Goal: Task Accomplishment & Management: Use online tool/utility

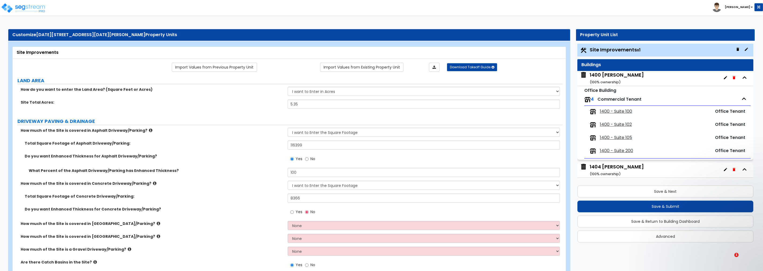
select select "2"
select select "1"
select select "2"
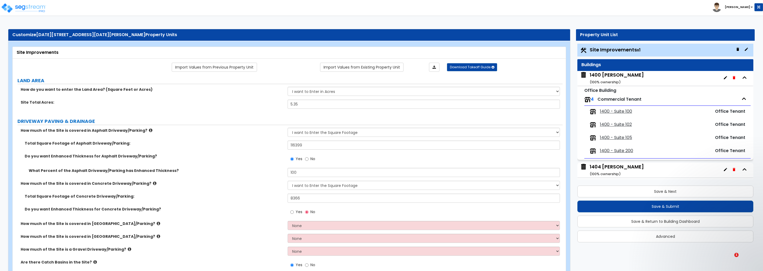
select select "2"
select select "1"
select select "2"
select select "1"
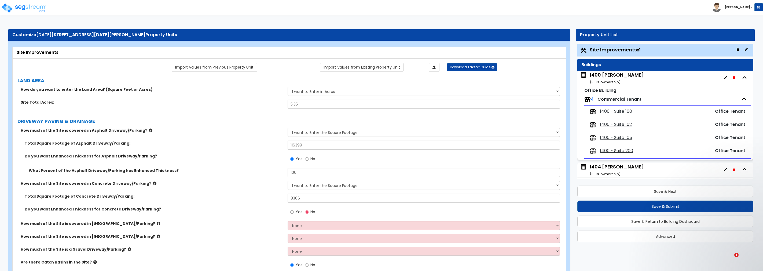
select select "2"
select select "4"
select select "1"
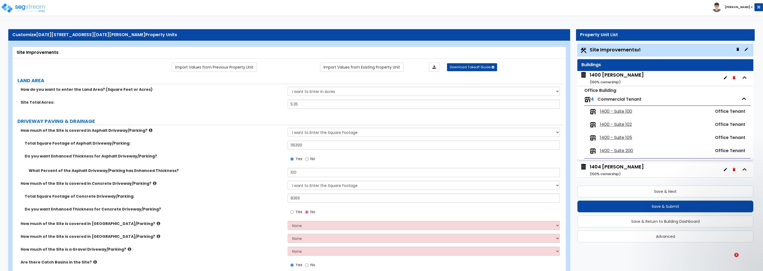
select select "2"
select select "4"
select select "2"
select select "7"
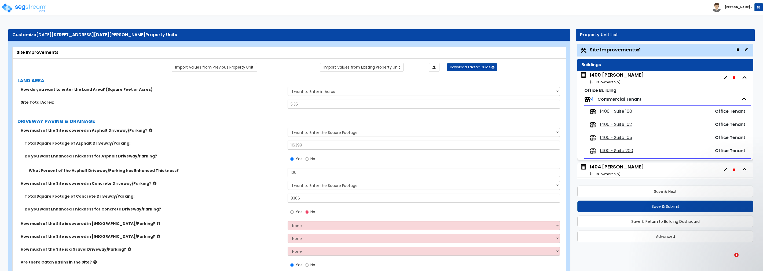
select select "1"
select select "2"
select select "4"
select select "6"
select select "2"
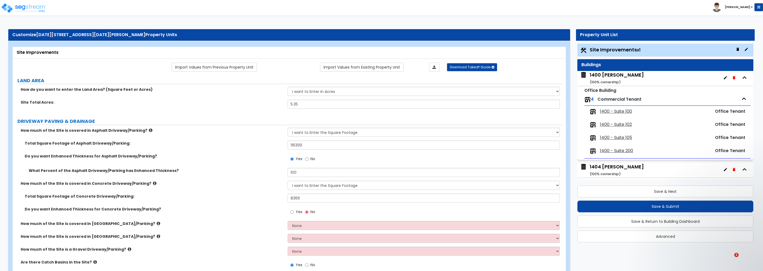
select select "2"
select select "4"
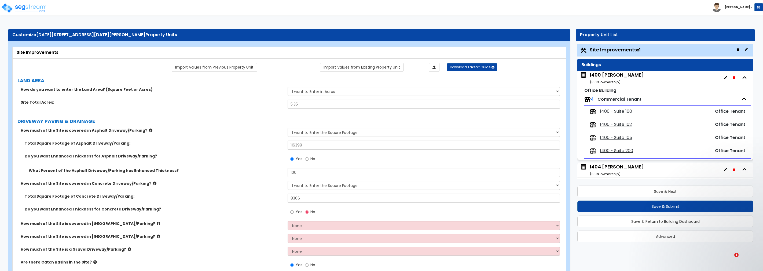
select select "4"
select select "1"
select select "2"
select select "1"
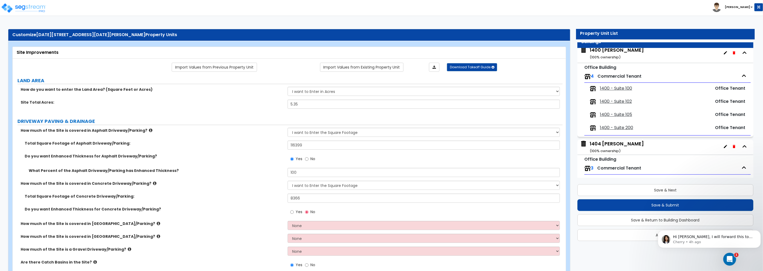
scroll to position [63, 0]
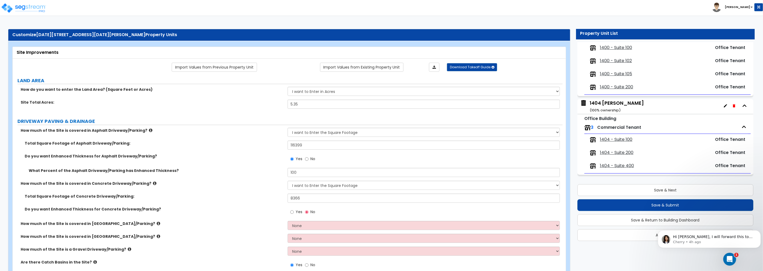
click at [758, 232] on icon "Dismiss notification" at bounding box center [759, 232] width 2 height 2
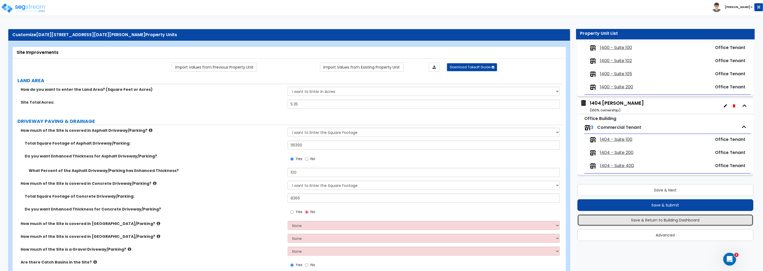
click at [666, 220] on button "Save & Return to Building Dashboard" at bounding box center [665, 221] width 176 height 12
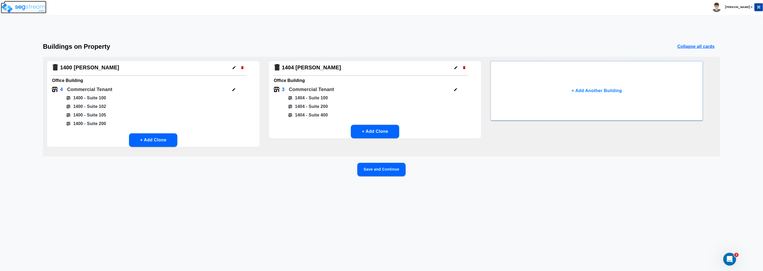
click at [30, 6] on img at bounding box center [24, 8] width 46 height 11
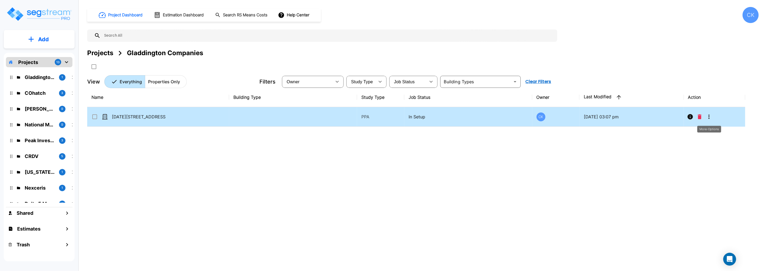
click at [708, 116] on icon "More-Options" at bounding box center [709, 117] width 6 height 6
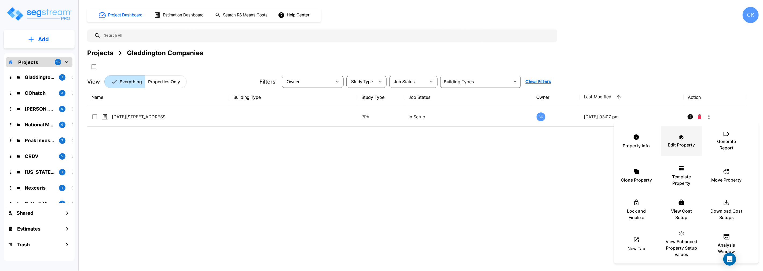
click at [681, 140] on div "Edit Property" at bounding box center [681, 141] width 32 height 27
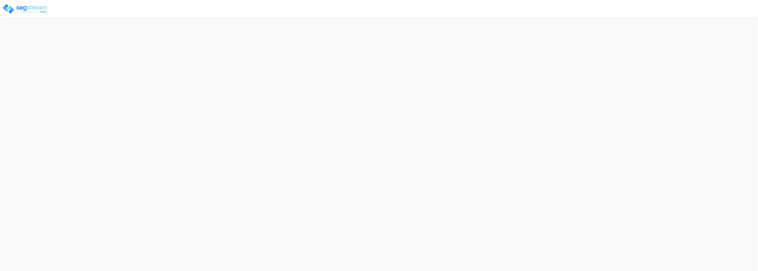
select select "OH"
select select "2025"
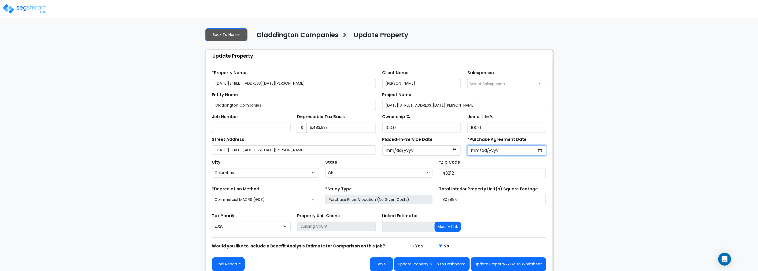
drag, startPoint x: 504, startPoint y: 150, endPoint x: 483, endPoint y: 149, distance: 21.5
click at [483, 149] on input "2025-02-01" at bounding box center [506, 151] width 79 height 10
type input "2024-09-10"
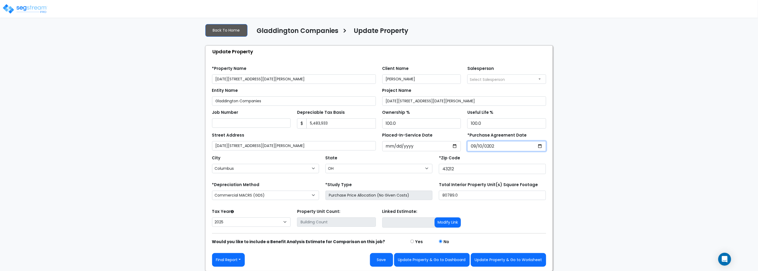
scroll to position [5, 0]
click at [505, 259] on button "Update Property & Go to Worksheet" at bounding box center [508, 260] width 75 height 14
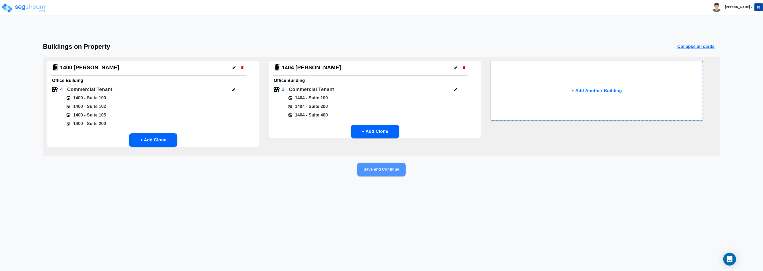
click at [380, 169] on button "Save and Continue" at bounding box center [381, 169] width 48 height 13
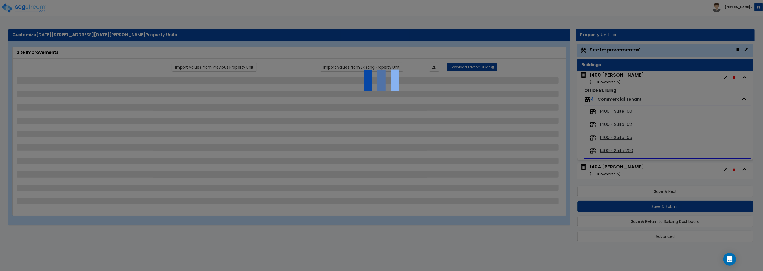
scroll to position [1, 0]
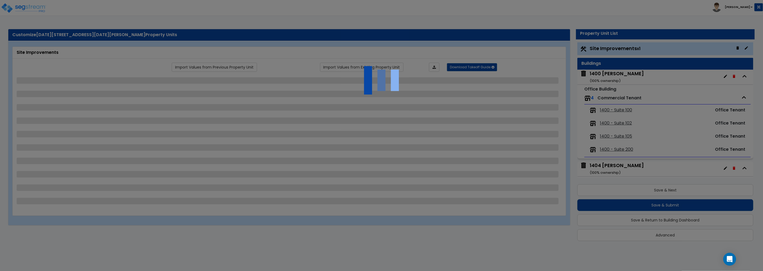
select select "2"
select select "1"
select select "2"
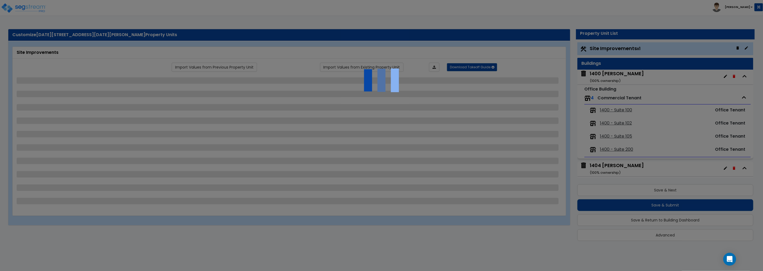
select select "2"
select select "1"
select select "2"
select select "1"
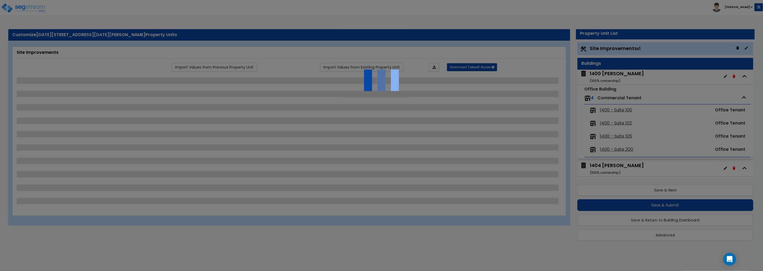
select select "2"
select select "4"
select select "1"
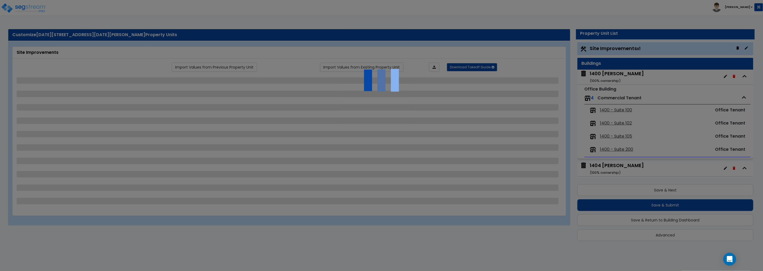
select select "2"
select select "4"
select select "2"
select select "7"
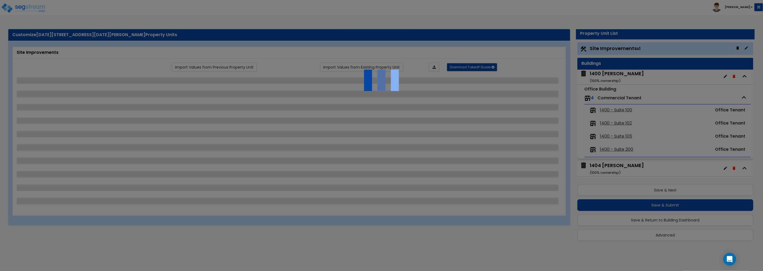
select select "1"
select select "2"
select select "4"
select select "6"
select select "2"
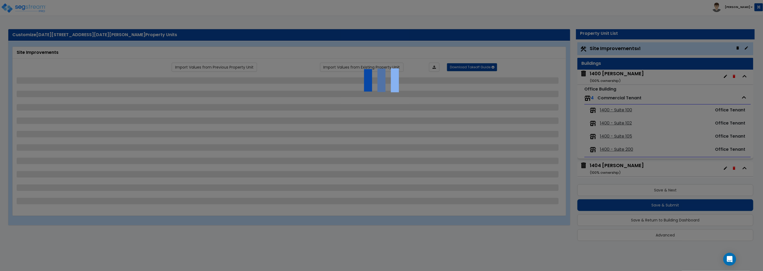
select select "2"
select select "4"
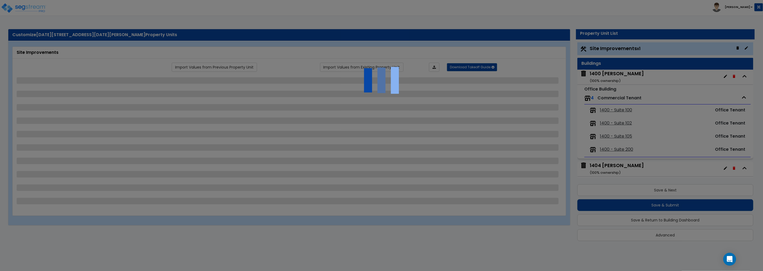
select select "4"
select select "1"
select select "2"
select select "1"
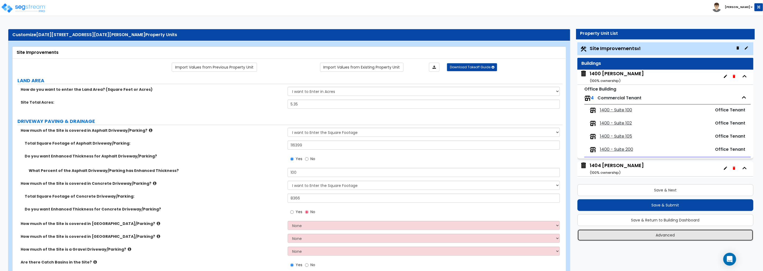
click at [667, 236] on button "Advanced" at bounding box center [665, 236] width 176 height 12
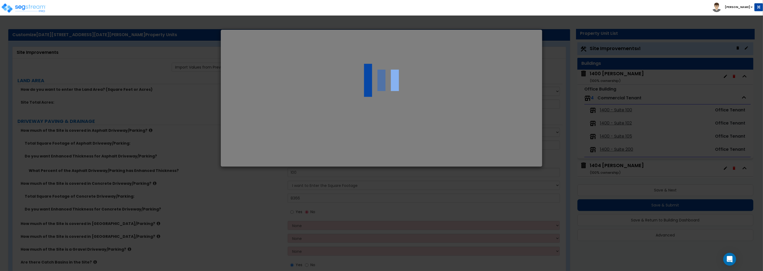
select select "OH"
select select "2025"
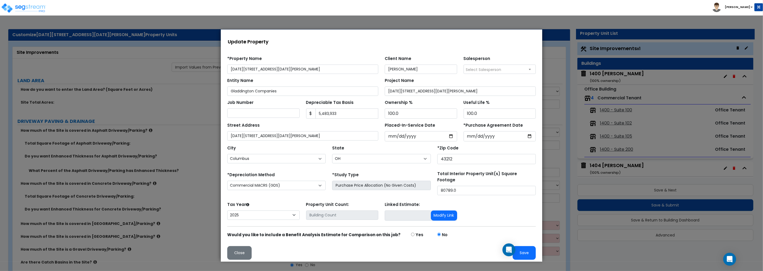
scroll to position [0, 0]
click at [236, 250] on button "Close" at bounding box center [239, 253] width 24 height 14
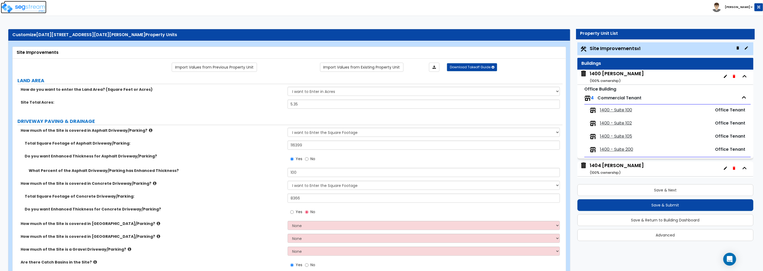
click at [32, 8] on img at bounding box center [24, 8] width 46 height 11
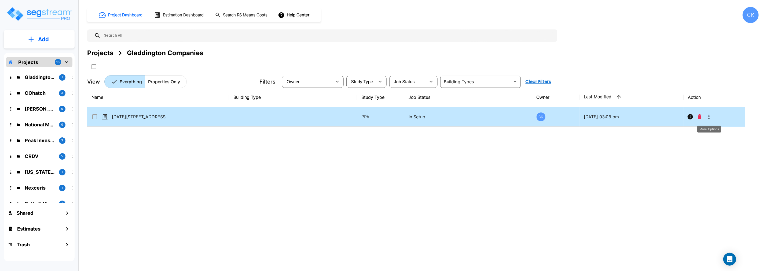
click at [708, 116] on icon "More-Options" at bounding box center [709, 117] width 6 height 6
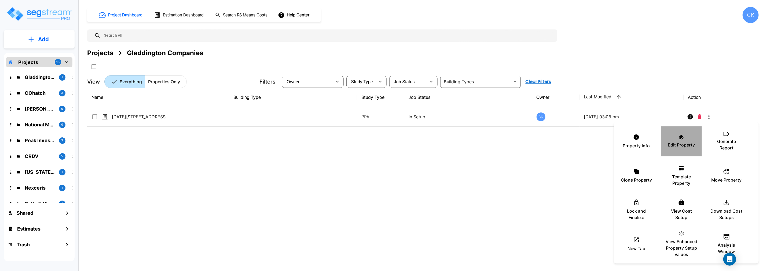
click at [682, 138] on icon at bounding box center [681, 137] width 6 height 5
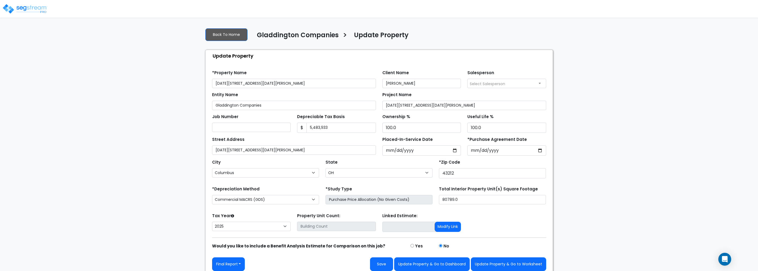
select select "OH"
select select "2025"
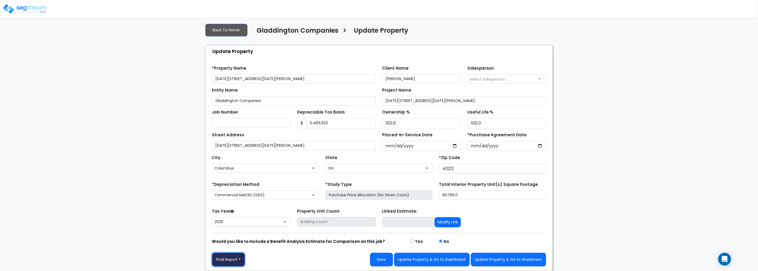
click at [234, 261] on button "Final Report" at bounding box center [228, 260] width 33 height 14
click at [241, 231] on link "Report Images" at bounding box center [240, 232] width 56 height 12
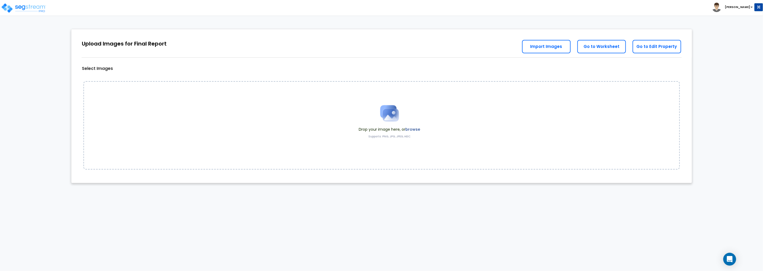
click at [413, 129] on label "browse" at bounding box center [412, 129] width 15 height 5
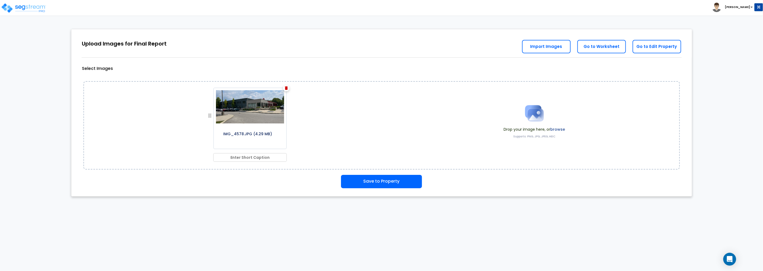
click at [561, 128] on label "browse" at bounding box center [557, 129] width 15 height 5
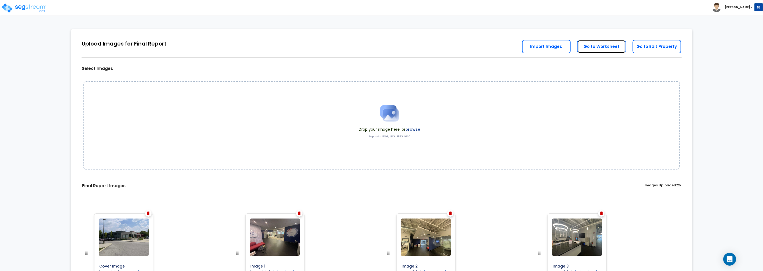
click at [605, 47] on link "Go to Worksheet" at bounding box center [601, 46] width 49 height 13
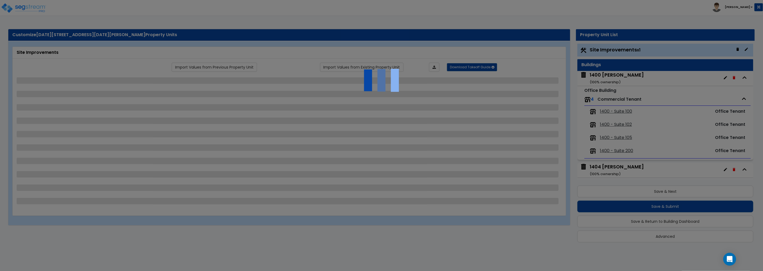
scroll to position [1, 0]
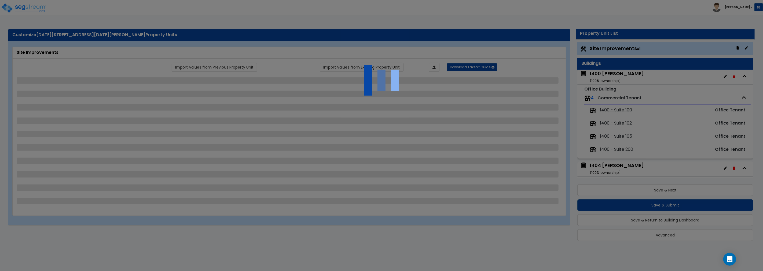
select select "2"
select select "1"
select select "2"
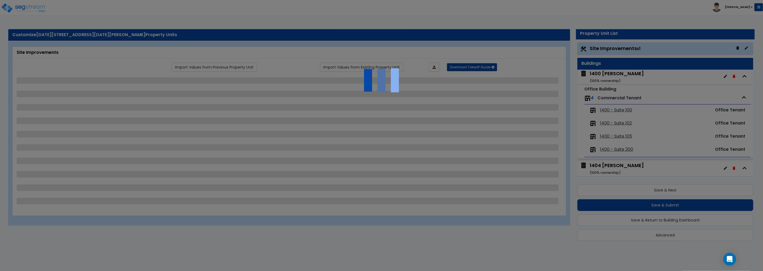
select select "2"
select select "1"
select select "2"
select select "1"
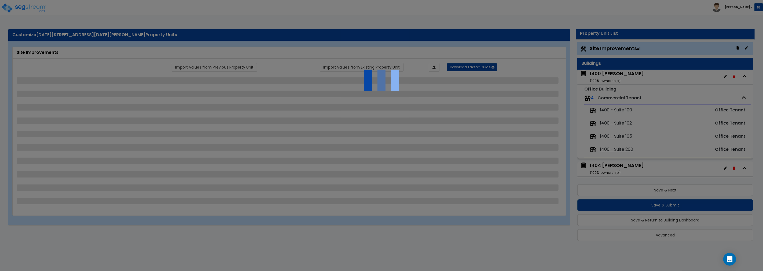
select select "2"
select select "4"
select select "1"
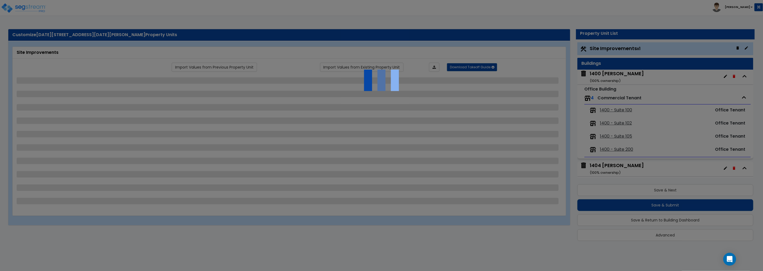
select select "2"
select select "4"
select select "2"
select select "7"
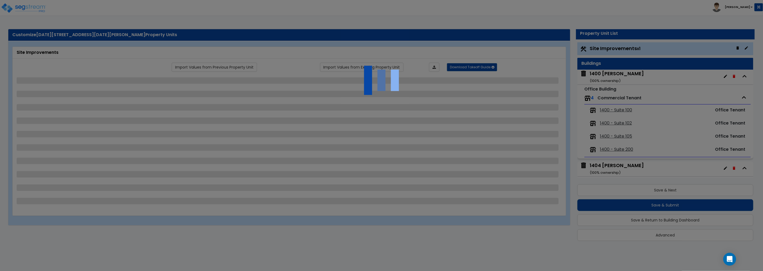
select select "1"
select select "2"
select select "4"
select select "6"
select select "2"
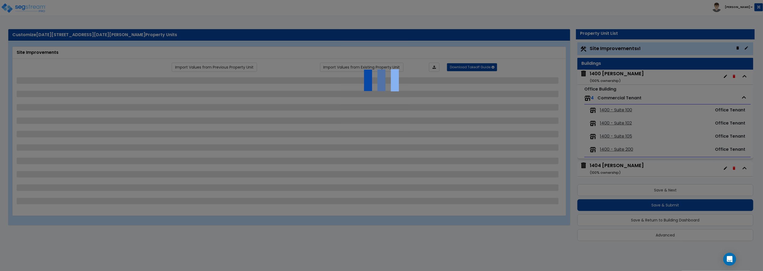
select select "2"
select select "4"
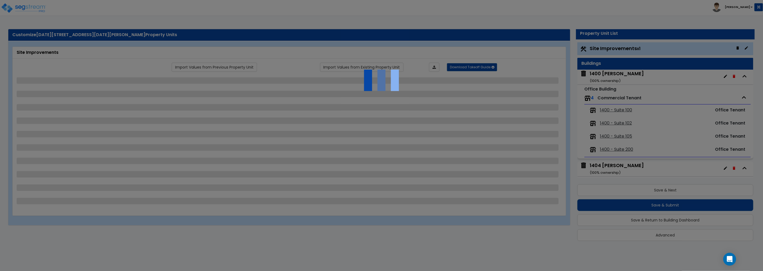
select select "4"
select select "1"
select select "2"
select select "1"
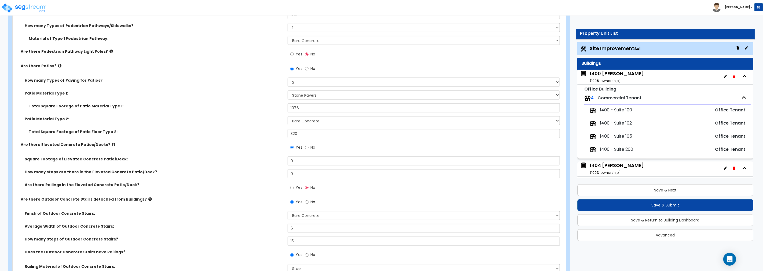
scroll to position [655, 0]
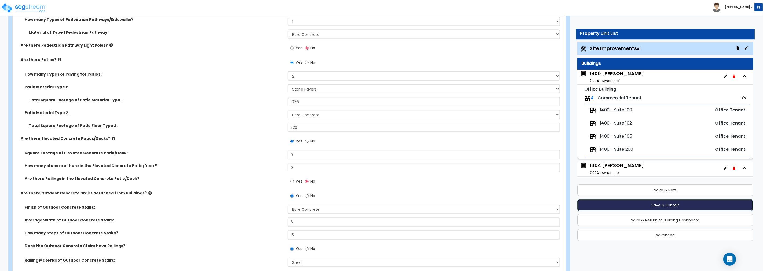
click at [663, 205] on button "Save & Submit" at bounding box center [665, 206] width 176 height 12
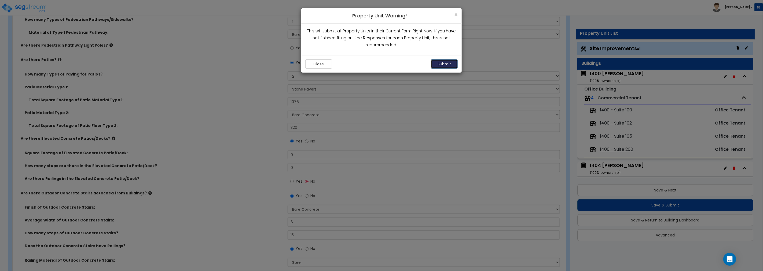
click at [440, 65] on button "Submit" at bounding box center [444, 64] width 27 height 9
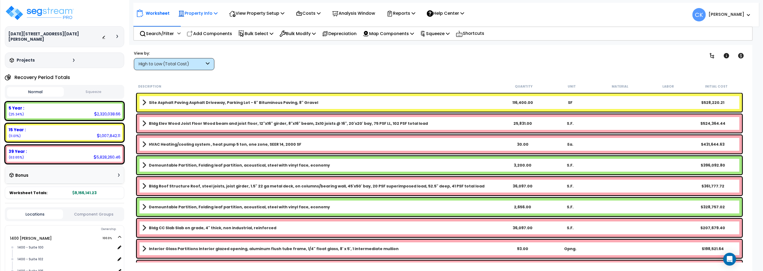
click at [212, 14] on p "Property Info" at bounding box center [197, 13] width 39 height 7
click at [320, 13] on icon at bounding box center [319, 13] width 4 height 4
click at [249, 56] on div "Clear Filters" at bounding box center [460, 60] width 470 height 20
click at [220, 32] on p "Add Components" at bounding box center [209, 33] width 45 height 7
select select
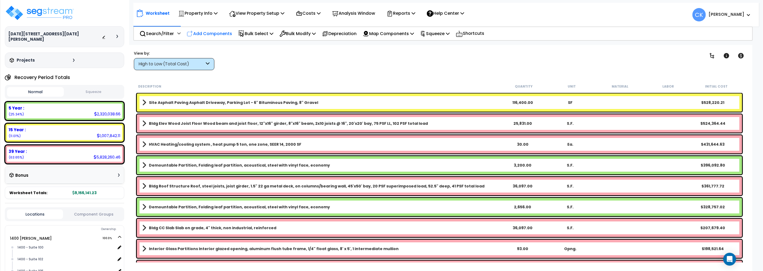
select select
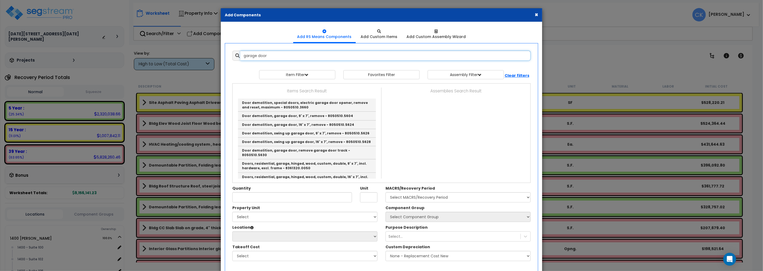
click at [301, 57] on input "garage door" at bounding box center [385, 56] width 290 height 10
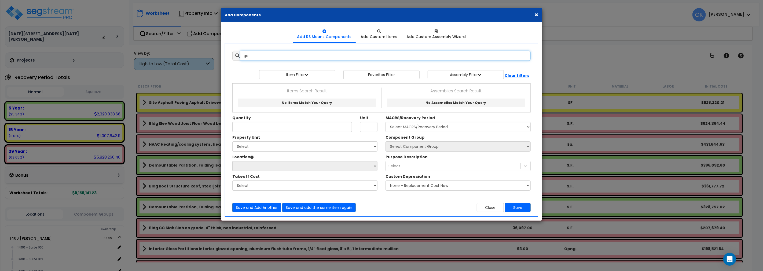
type input "g"
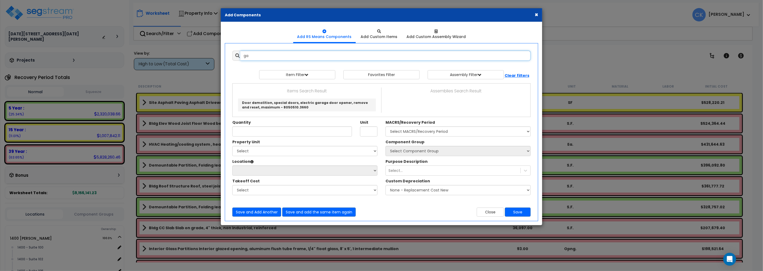
type input "g"
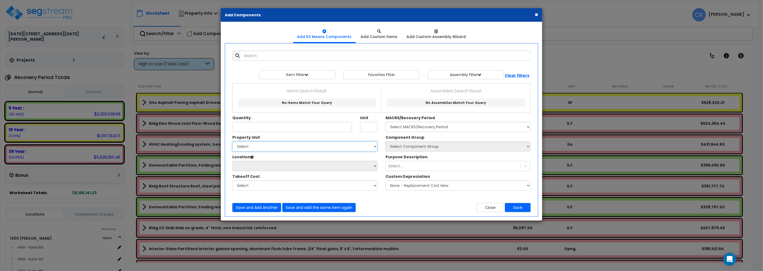
click at [295, 147] on select "Select 1400 Goodale 1404 Goodale Site Improvements" at bounding box center [304, 147] width 145 height 10
click at [289, 188] on select "Select" at bounding box center [304, 186] width 145 height 10
click at [304, 91] on p "Items Search Result" at bounding box center [307, 91] width 141 height 7
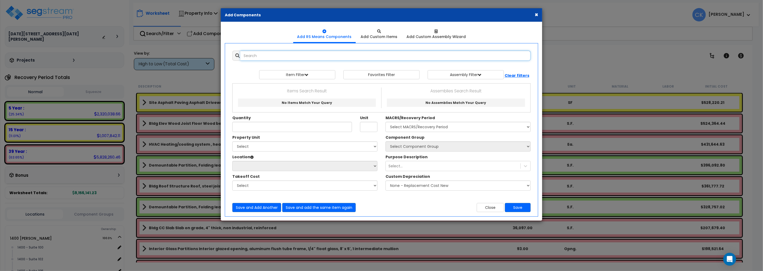
click at [289, 57] on input "text" at bounding box center [385, 56] width 290 height 10
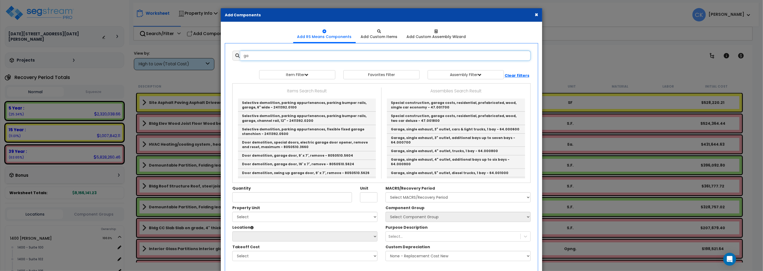
type input "g"
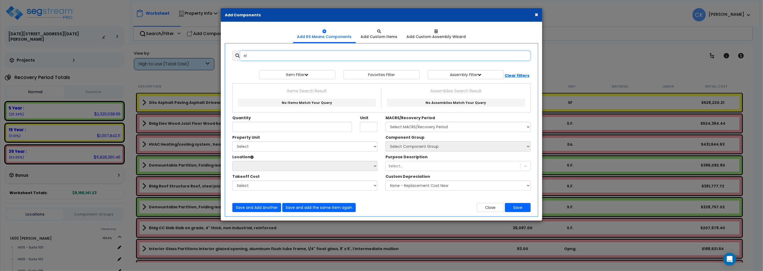
type input "e"
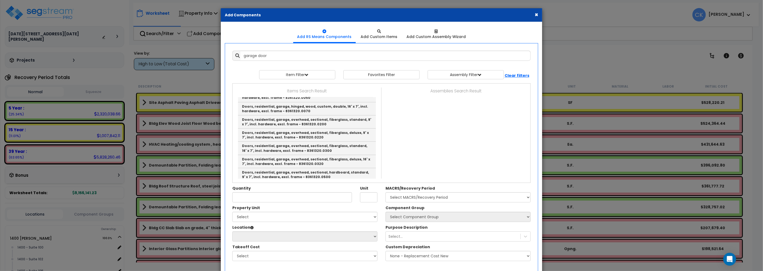
scroll to position [66, 0]
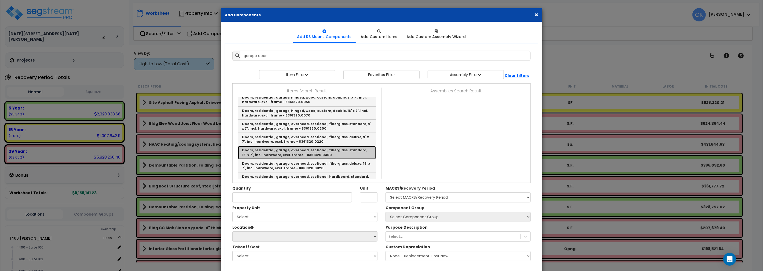
click at [290, 146] on link "Doors, residential, garage, overhead, sectional, fiberglass, standard, 16' x 7'…" at bounding box center [307, 152] width 138 height 13
type input "Doors, residential, garage, overhead, sectional, fiberglass, standard, 16' x 7'…"
type input "Ea."
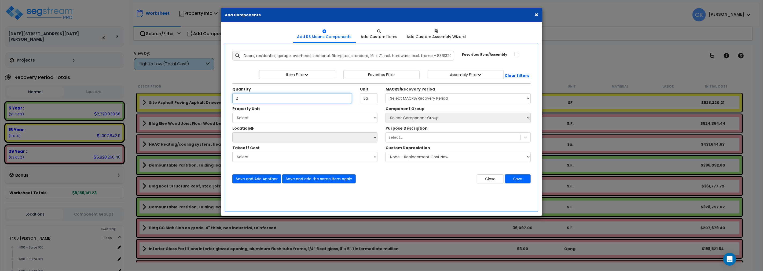
type input "2"
click at [280, 117] on select "Select 1400 Goodale 1404 Goodale Site Improvements" at bounding box center [304, 118] width 145 height 10
select select "164294"
click at [232, 113] on select "Select 1400 Goodale 1404 Goodale Site Improvements" at bounding box center [304, 118] width 145 height 10
click at [256, 135] on select "Select 1400 - Suite 100 1400 - Suite 102 1400 - Suite 105 1400 - Suite 200 Buil…" at bounding box center [304, 137] width 145 height 10
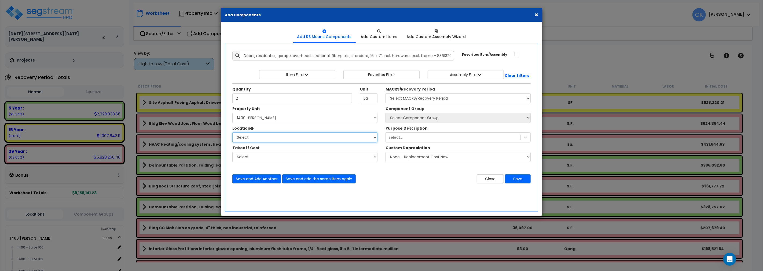
click at [282, 141] on select "Select 1400 - Suite 100 1400 - Suite 102 1400 - Suite 105 1400 - Suite 200 Buil…" at bounding box center [304, 137] width 145 height 10
select select "31491"
click at [232, 132] on select "Select 1400 - Suite 100 1400 - Suite 102 1400 - Suite 105 1400 - Suite 200 Buil…" at bounding box center [304, 137] width 145 height 10
click at [264, 158] on select "Select" at bounding box center [304, 157] width 145 height 10
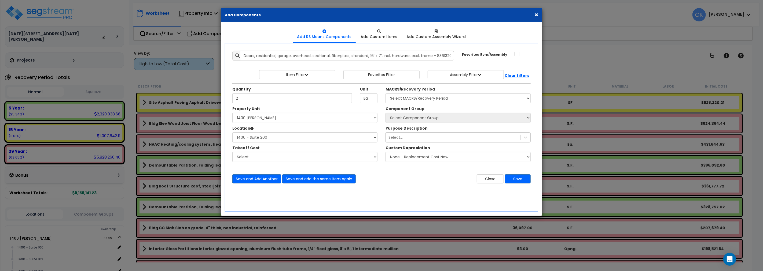
click at [431, 138] on div "Select..." at bounding box center [453, 137] width 135 height 9
click at [441, 129] on div "Purpose Description Select..." at bounding box center [457, 134] width 153 height 17
click at [291, 157] on select "Select" at bounding box center [304, 157] width 145 height 10
click at [433, 157] on select "None - Replacement Cost New Excellent - 90% Good - 75% Fair - 50% Bad - 25% Rep…" at bounding box center [457, 157] width 145 height 10
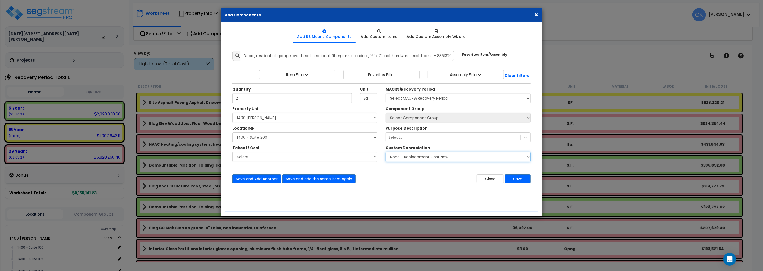
click at [433, 157] on select "None - Replacement Cost New Excellent - 90% Good - 75% Fair - 50% Bad - 25% Rep…" at bounding box center [457, 157] width 145 height 10
click at [433, 138] on div "Select..." at bounding box center [453, 137] width 135 height 9
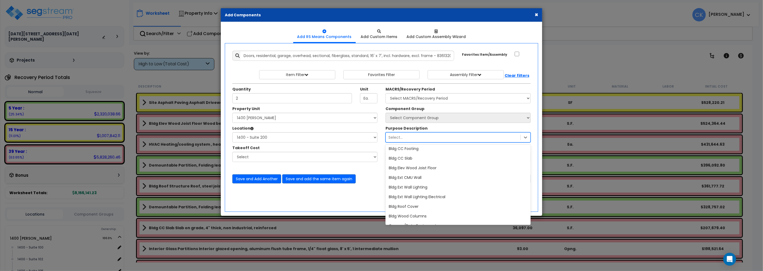
scroll to position [189, 0]
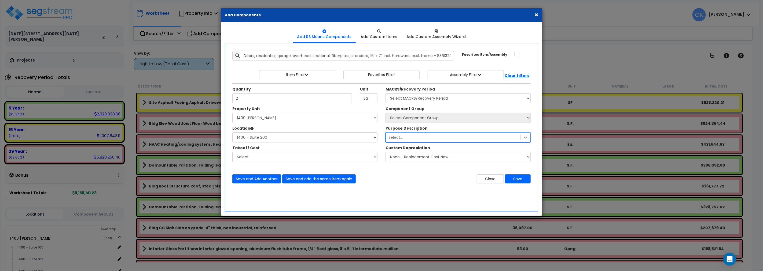
click at [461, 136] on div "Select..." at bounding box center [453, 137] width 135 height 9
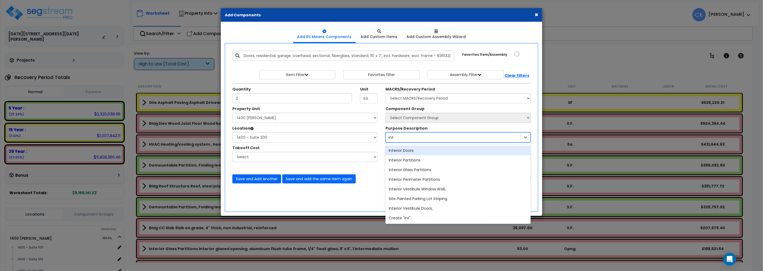
type input "inter"
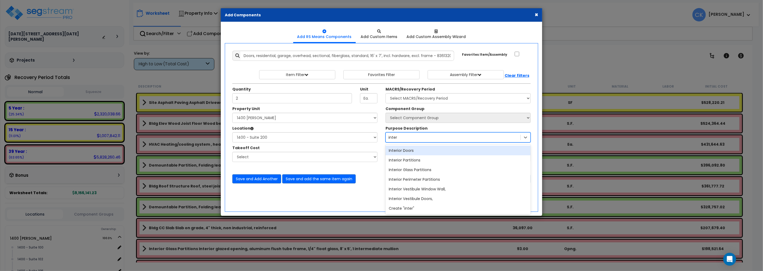
click at [412, 152] on div "Interior Doors" at bounding box center [457, 151] width 145 height 10
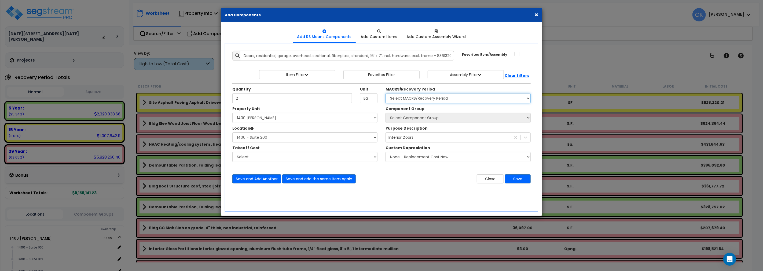
click at [464, 98] on select "Select MACRS/Recovery Period 5 Year - 57.0 - Distributive Trades & Services 5 Y…" at bounding box center [457, 98] width 145 height 10
select select "3667"
click at [385, 93] on select "Select MACRS/Recovery Period 5 Year - 57.0 - Distributive Trades & Services 5 Y…" at bounding box center [457, 98] width 145 height 10
click at [317, 178] on button "Save and add the same item again" at bounding box center [318, 179] width 73 height 9
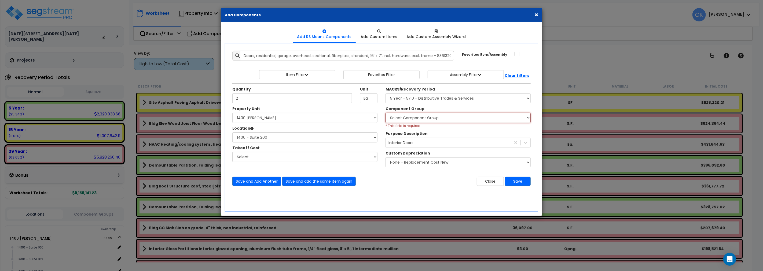
click at [412, 116] on select "Select Component Group 78.00 - HOTEL ROOM CABINETRY/COUNTERS 94.00 - PARKING GA…" at bounding box center [457, 118] width 145 height 10
click at [458, 118] on select "Select Component Group 78.00 - HOTEL ROOM CABINETRY/COUNTERS 94.00 - PARKING GA…" at bounding box center [457, 118] width 145 height 10
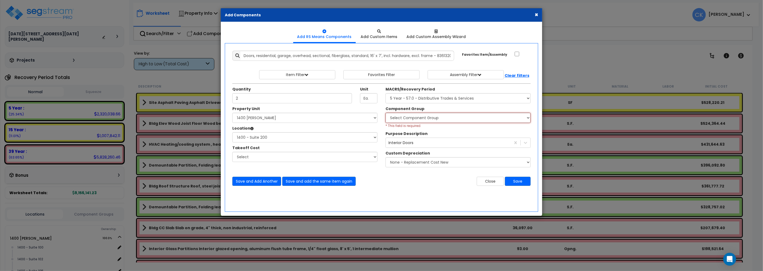
select select "42861"
click at [385, 113] on select "Select Component Group 78.00 - HOTEL ROOM CABINETRY/COUNTERS 94.00 - PARKING GA…" at bounding box center [457, 118] width 145 height 10
click at [315, 182] on button "Save and add the same item again" at bounding box center [318, 181] width 73 height 9
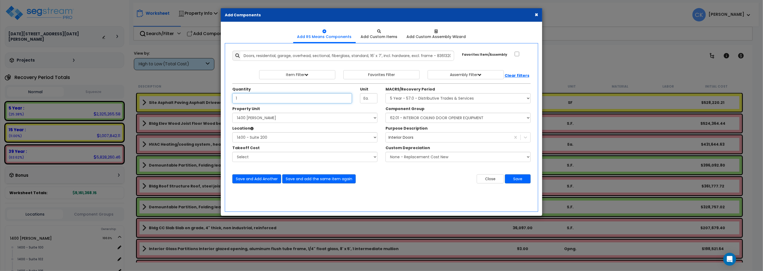
type input "1"
click at [275, 119] on select "Select 1400 Goodale 1404 Goodale Site Improvements" at bounding box center [304, 118] width 145 height 10
select select "164295"
click at [232, 113] on select "Select 1400 Goodale 1404 Goodale Site Improvements" at bounding box center [304, 118] width 145 height 10
select select
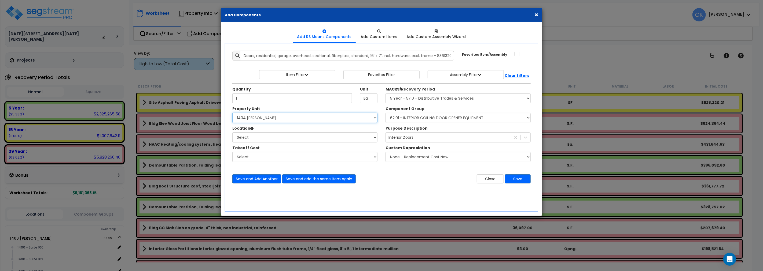
click at [268, 119] on select "Select 1400 Goodale 1404 Goodale Site Improvements" at bounding box center [304, 118] width 145 height 10
select select "164294"
click at [232, 113] on select "Select 1400 Goodale 1404 Goodale Site Improvements" at bounding box center [304, 118] width 145 height 10
click at [266, 137] on select "Select 1400 - Suite 100 1400 - Suite 102 1400 - Suite 105 1400 - Suite 200 Buil…" at bounding box center [304, 137] width 145 height 10
select select "31488"
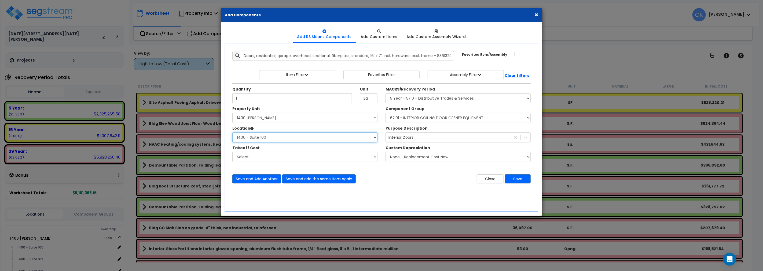
click at [232, 132] on select "Select 1400 - Suite 100 1400 - Suite 102 1400 - Suite 105 1400 - Suite 200 Buil…" at bounding box center [304, 137] width 145 height 10
click at [264, 157] on select "Select" at bounding box center [304, 157] width 145 height 10
click at [254, 178] on button "Save and Add Another" at bounding box center [256, 179] width 49 height 9
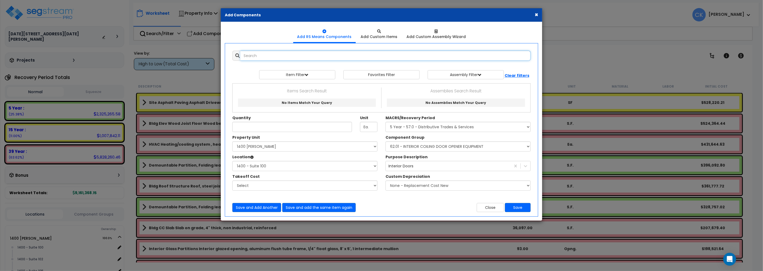
scroll to position [0, 0]
click at [314, 56] on input "text" at bounding box center [385, 56] width 290 height 10
type input "i"
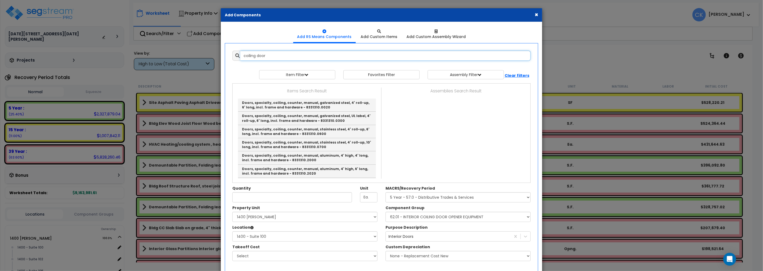
click at [292, 56] on input "coiling door" at bounding box center [385, 56] width 290 height 10
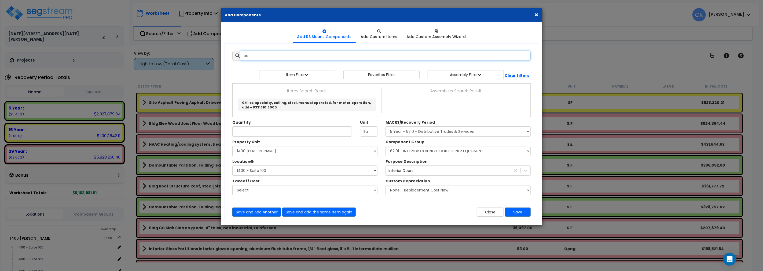
type input "c"
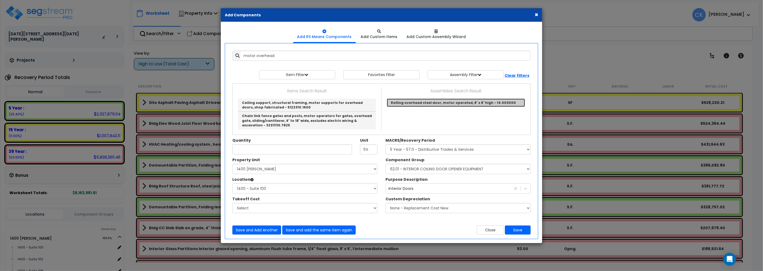
click at [413, 103] on link "Rolling overhead steel door, motor operated, 8' x 8' high - 14.003000" at bounding box center [456, 103] width 138 height 8
type input "Rolling overhead steel door, motor operated, 8' x 8' high - 14.003000"
type input "Opng."
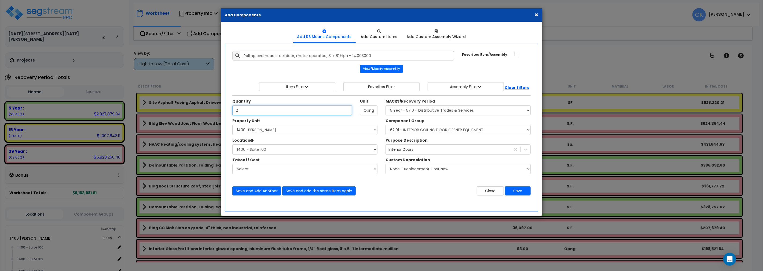
drag, startPoint x: 234, startPoint y: 108, endPoint x: 215, endPoint y: 106, distance: 19.7
click at [215, 106] on div "× Add Components Add RS Means Components Add Custom Items Add Items" at bounding box center [381, 135] width 763 height 271
drag, startPoint x: 244, startPoint y: 107, endPoint x: 221, endPoint y: 110, distance: 23.6
click at [221, 110] on div "Add RS Means Components Add Custom Items 2" at bounding box center [381, 119] width 321 height 194
type input "1"
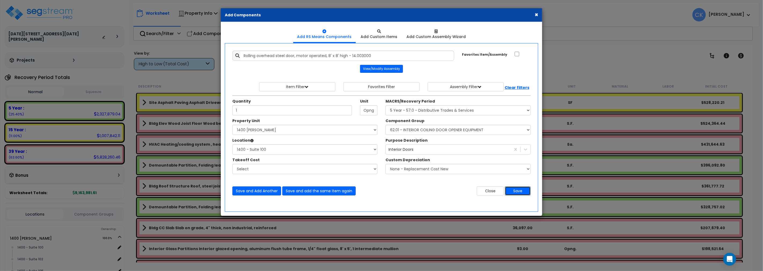
click at [516, 192] on button "Save" at bounding box center [518, 191] width 26 height 9
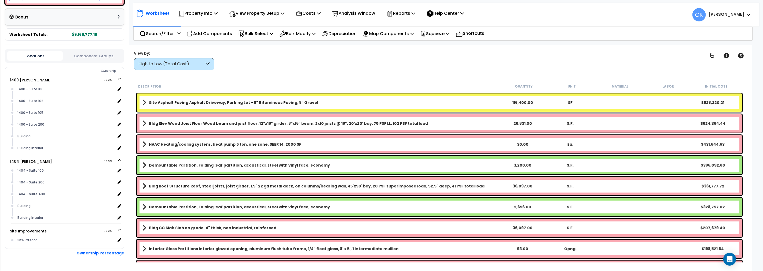
scroll to position [168, 0]
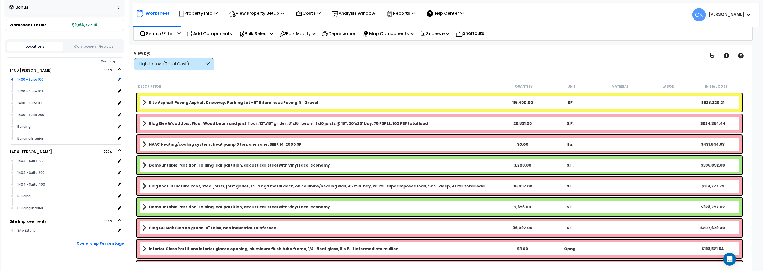
click at [38, 76] on div "1400 - Suite 100" at bounding box center [65, 79] width 99 height 6
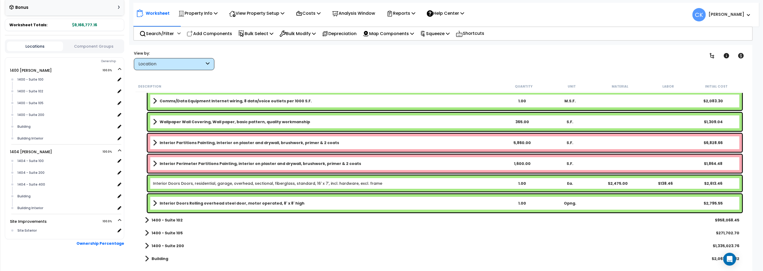
scroll to position [1659, 0]
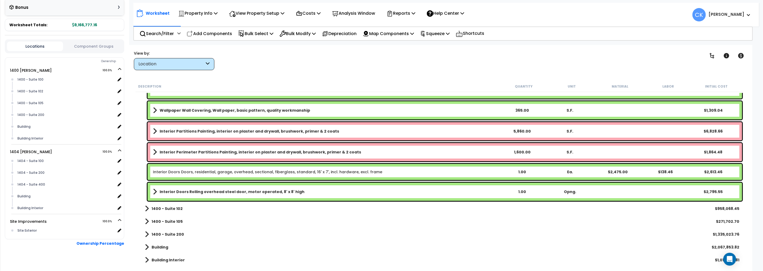
click at [154, 192] on span at bounding box center [155, 192] width 4 height 8
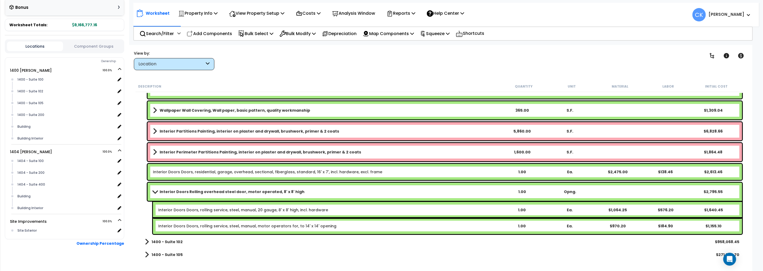
click at [153, 190] on span at bounding box center [155, 192] width 8 height 4
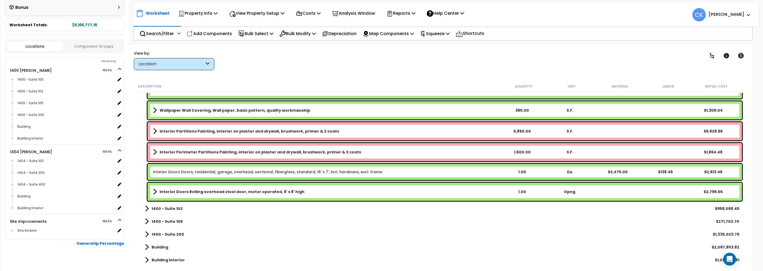
drag, startPoint x: 309, startPoint y: 191, endPoint x: 174, endPoint y: 191, distance: 135.2
click at [174, 191] on b "Interior Doors Rolling overhead steel door, motor operated, 8' x 8' high" at bounding box center [232, 191] width 145 height 5
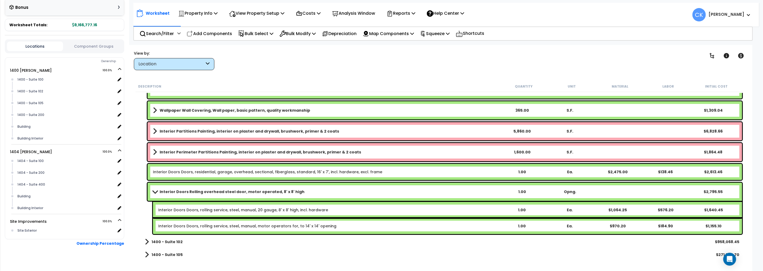
drag, startPoint x: 193, startPoint y: 193, endPoint x: 189, endPoint y: 190, distance: 5.4
click at [189, 190] on b "Interior Doors Rolling overhead steel door, motor operated, 8' x 8' high" at bounding box center [232, 191] width 145 height 5
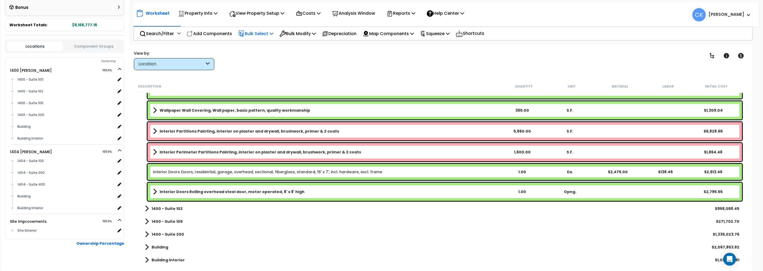
click at [273, 32] on icon at bounding box center [272, 33] width 4 height 4
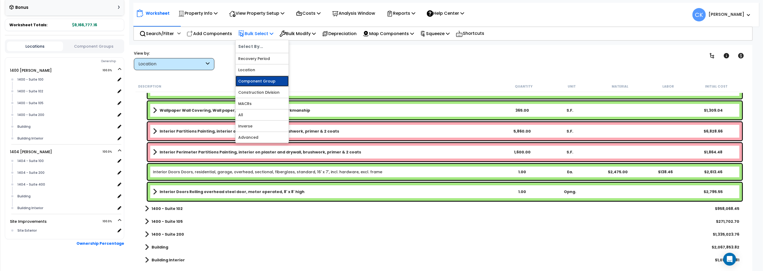
click at [254, 82] on link "Component Group" at bounding box center [261, 81] width 53 height 11
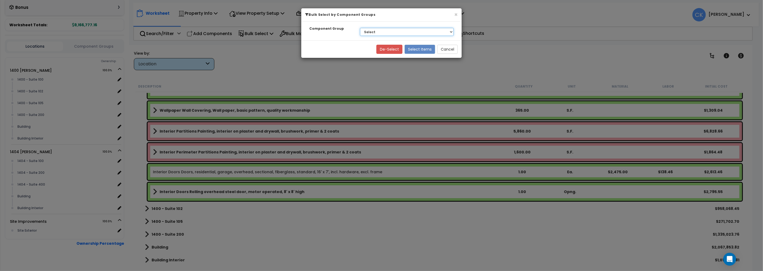
click at [385, 31] on select "Select BLDG FOUNDATIONS BLDG CONCRETE SLAB ON GRADE WOOD SUPERSTRUCTURE EXTERIO…" at bounding box center [407, 32] width 94 height 8
click at [445, 49] on button "Cancel" at bounding box center [447, 49] width 20 height 9
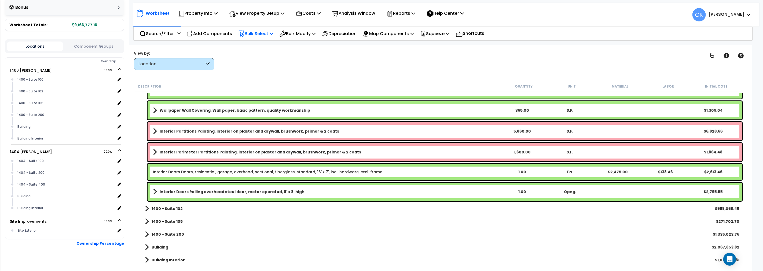
click at [257, 33] on p "Bulk Select" at bounding box center [255, 33] width 35 height 7
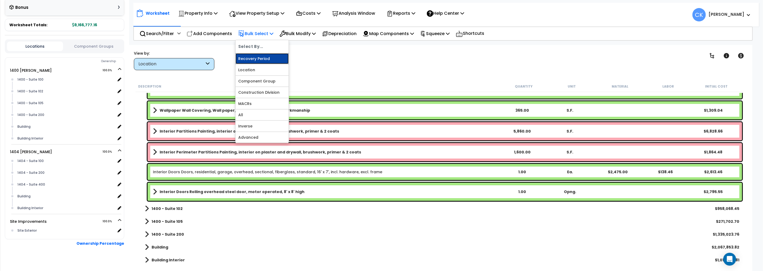
click at [255, 59] on link "Recovery Period" at bounding box center [261, 58] width 53 height 11
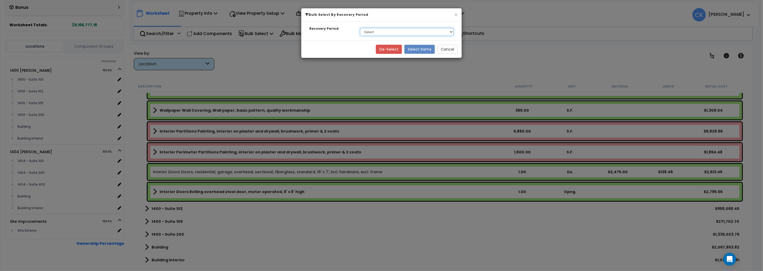
click at [383, 31] on select "Select 5 Year 15 Year 39 Year" at bounding box center [407, 32] width 94 height 8
select select "5Y"
click at [360, 28] on select "Select 5 Year 15 Year 39 Year" at bounding box center [407, 32] width 94 height 8
click at [419, 48] on button "Select Items" at bounding box center [419, 49] width 31 height 9
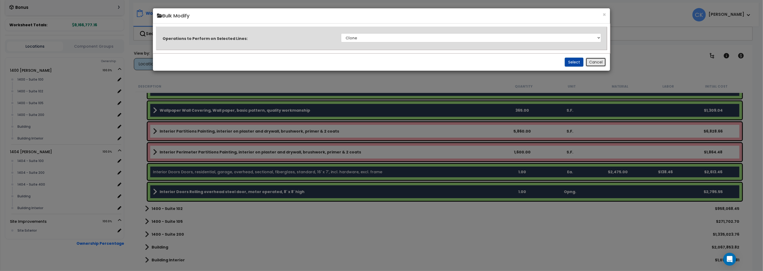
click at [599, 63] on button "Cancel" at bounding box center [595, 62] width 20 height 9
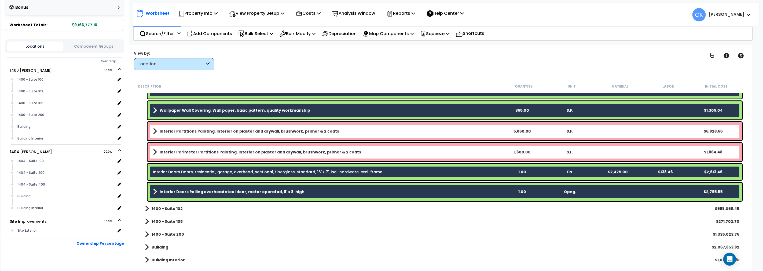
click at [213, 156] on link "Interior Perimeter Partitions Painting, interior on plaster and drywall, brushw…" at bounding box center [325, 153] width 345 height 8
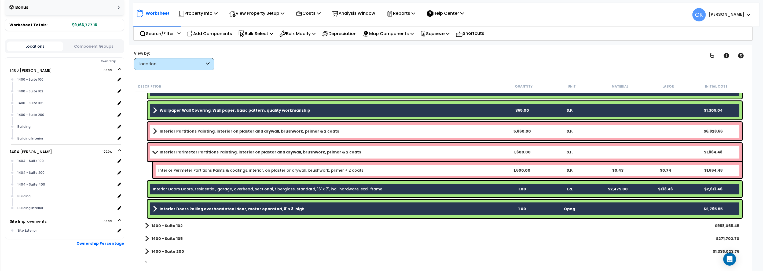
click at [177, 197] on div "Interior Doors Doors, residential, garage, overhead, sectional, fiberglass, sta…" at bounding box center [439, 189] width 608 height 19
click at [176, 208] on b "Interior Doors Rolling overhead steel door, motor operated, 8' x 8' high" at bounding box center [232, 208] width 145 height 5
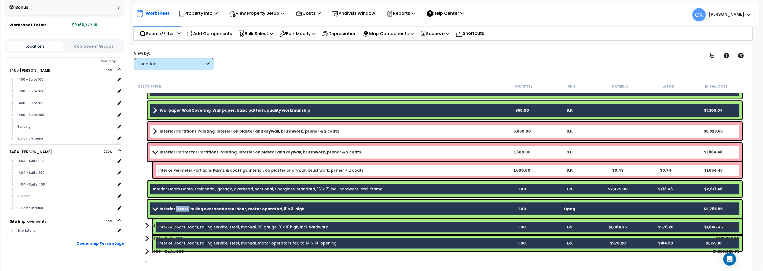
click at [176, 208] on b "Interior Doors Rolling overhead steel door, motor operated, 8' x 8' high" at bounding box center [232, 208] width 145 height 5
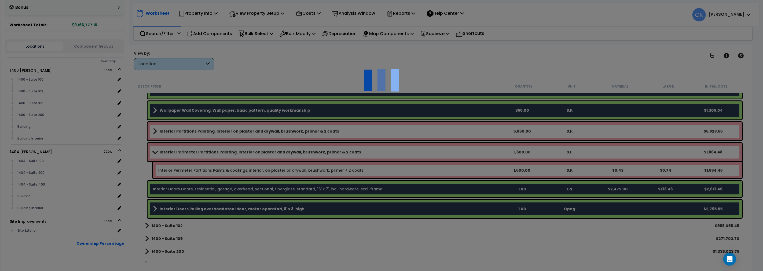
click at [176, 45] on div "We are Building your Property. So please grab a coffee and let us do the heavy …" at bounding box center [381, 34] width 763 height 21
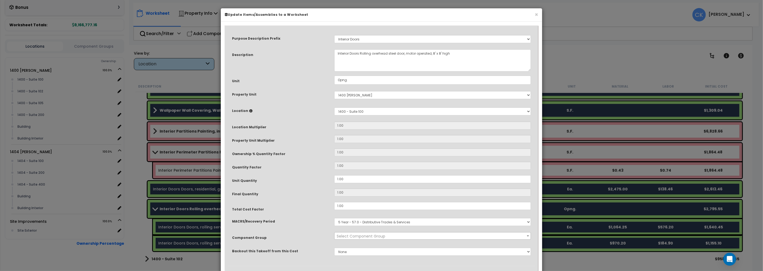
select select "42861"
click at [183, 208] on div "× Update Items/Assemblies to a Worksheet Purpose Description Prefix Select A/V …" at bounding box center [381, 135] width 763 height 271
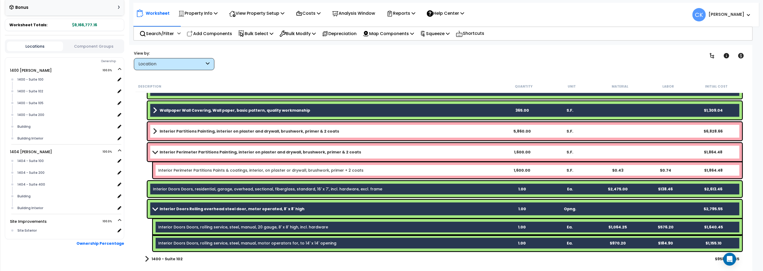
click at [180, 209] on b "Interior Doors Rolling overhead steel door, motor operated, 8' x 8' high" at bounding box center [232, 208] width 145 height 5
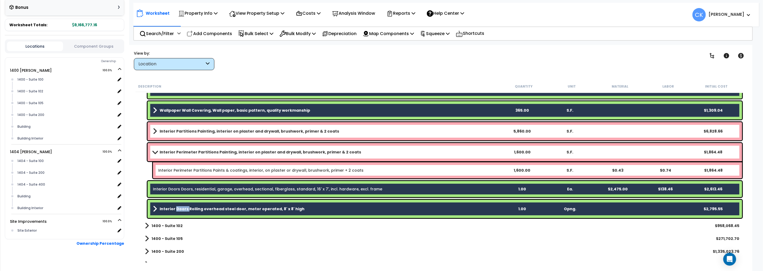
click at [180, 209] on b "Interior Doors Rolling overhead steel door, motor operated, 8' x 8' high" at bounding box center [232, 208] width 145 height 5
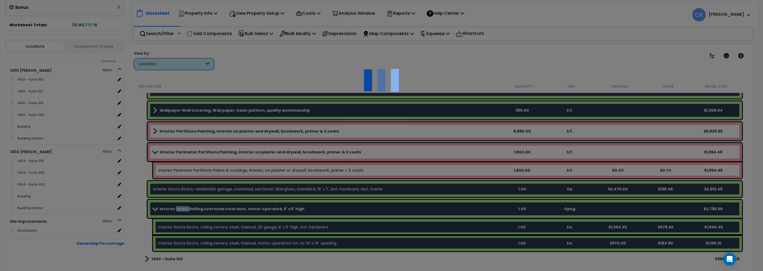
select select "42861"
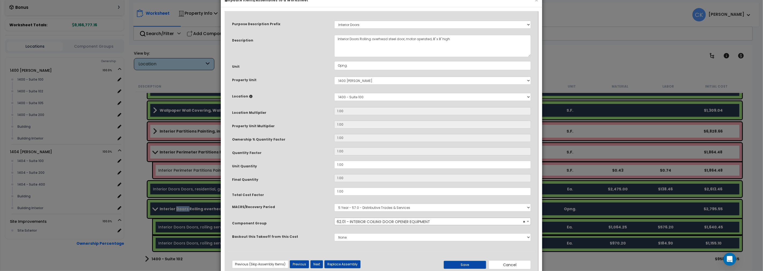
scroll to position [29, 0]
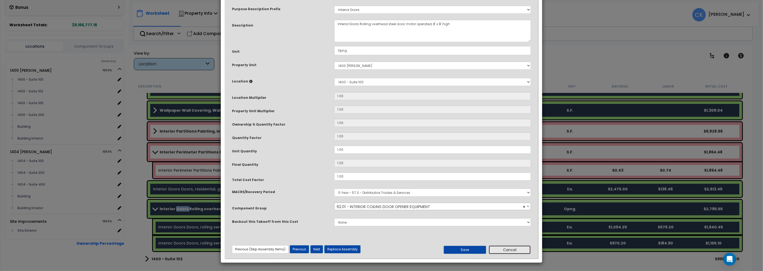
click at [505, 250] on button "Cancel" at bounding box center [509, 250] width 42 height 9
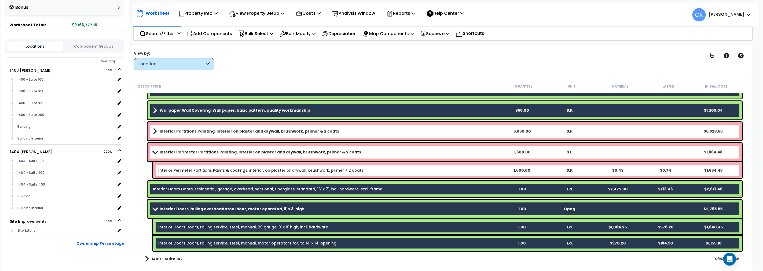
click at [219, 150] on b "Interior Perimeter Partitions Painting, interior on plaster and drywall, brushw…" at bounding box center [260, 152] width 201 height 5
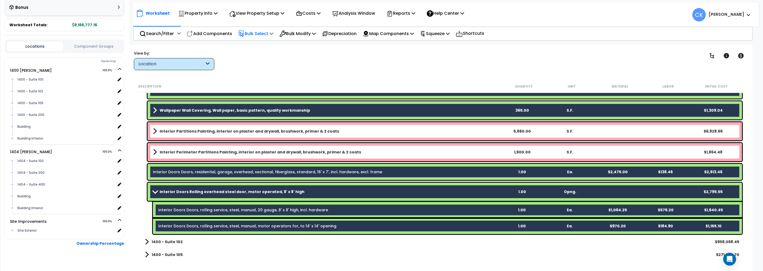
click at [263, 33] on p "Bulk Select" at bounding box center [255, 33] width 35 height 7
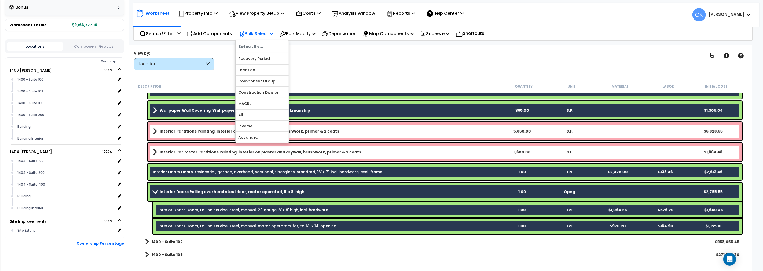
click at [266, 34] on p "Bulk Select" at bounding box center [255, 33] width 35 height 7
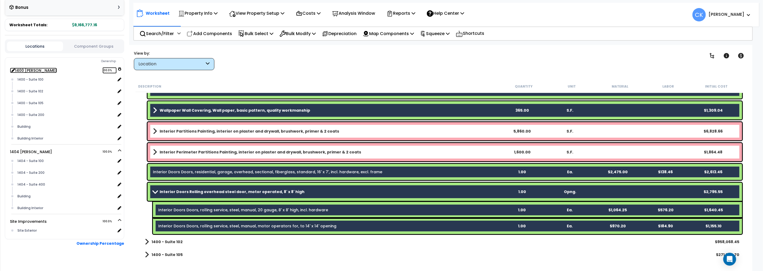
click at [30, 68] on link "1400 Goodale 100.0%" at bounding box center [33, 70] width 47 height 5
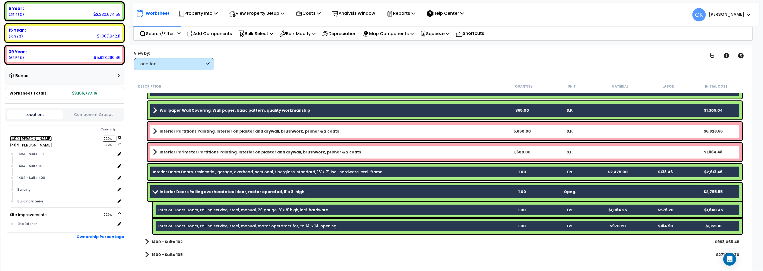
scroll to position [93, 0]
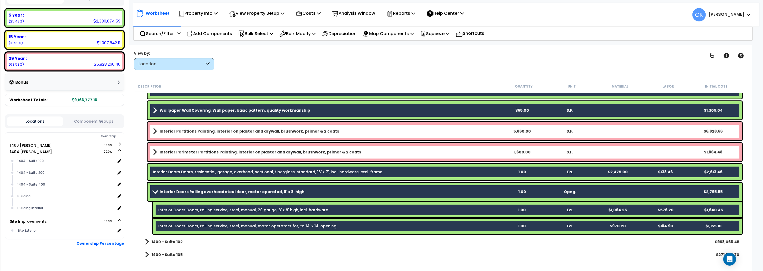
click at [167, 191] on b "Interior Doors Rolling overhead steel door, motor operated, 8' x 8' high" at bounding box center [232, 191] width 145 height 5
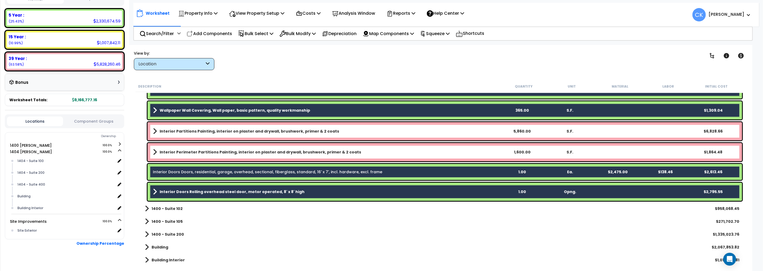
click at [175, 172] on link "Interior Doors Doors, residential, garage, overhead, sectional, fiberglass, sta…" at bounding box center [267, 171] width 229 height 5
click at [179, 173] on link "Interior Doors Doors, residential, garage, overhead, sectional, fiberglass, sta…" at bounding box center [267, 171] width 229 height 5
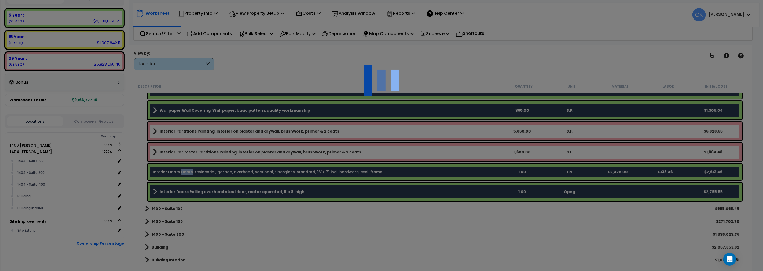
scroll to position [0, 0]
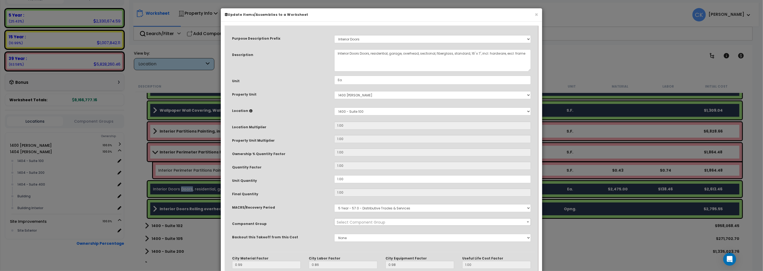
select select "42861"
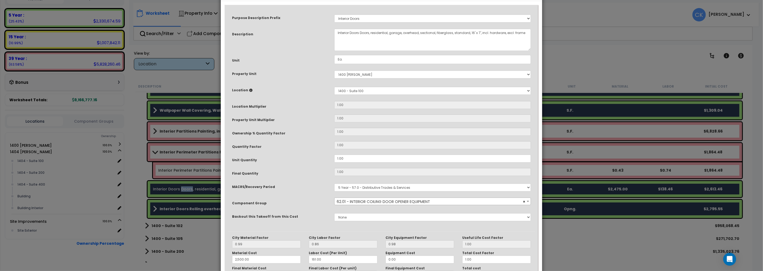
scroll to position [73, 0]
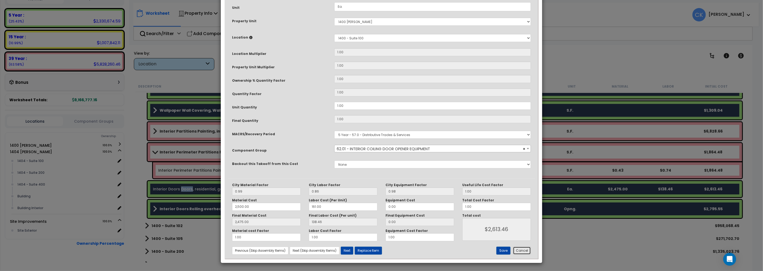
click at [521, 251] on button "Cancel" at bounding box center [522, 251] width 18 height 8
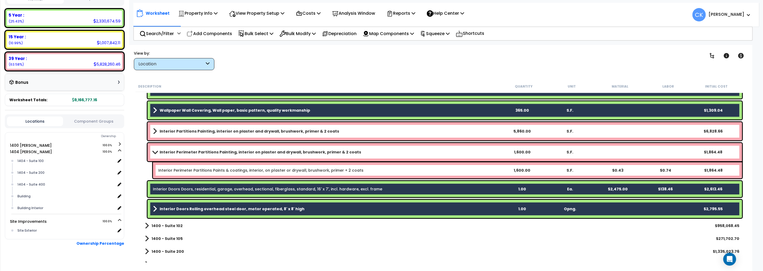
click at [182, 209] on b "Interior Doors Rolling overhead steel door, motor operated, 8' x 8' high" at bounding box center [232, 208] width 145 height 5
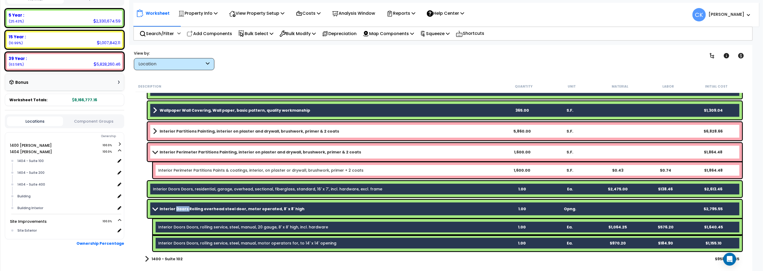
click at [182, 209] on b "Interior Doors Rolling overhead steel door, motor operated, 8' x 8' high" at bounding box center [232, 208] width 145 height 5
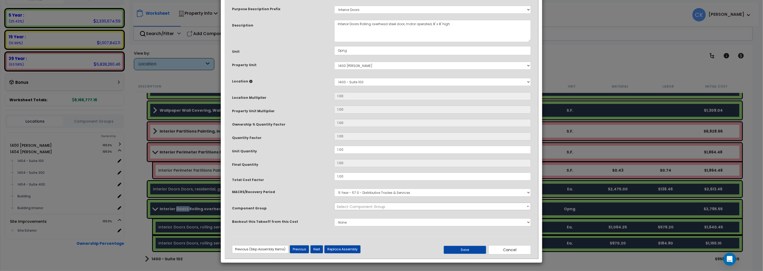
scroll to position [0, 0]
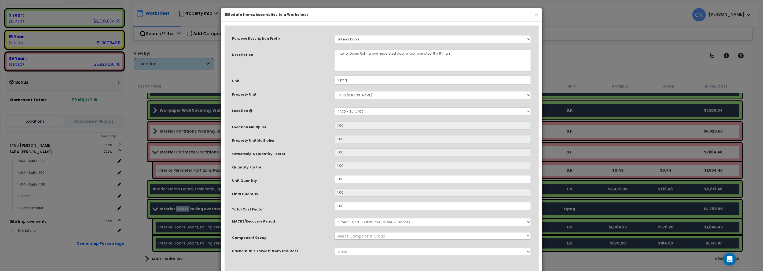
select select "42861"
click at [524, 38] on select "Select A/V System Equipment A/V System Equipment Electric A/V System, Base Mold…" at bounding box center [432, 39] width 197 height 8
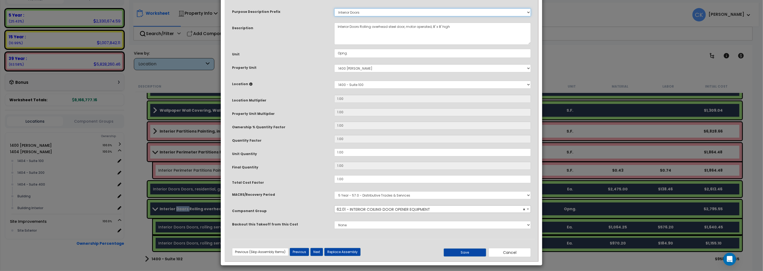
scroll to position [29, 0]
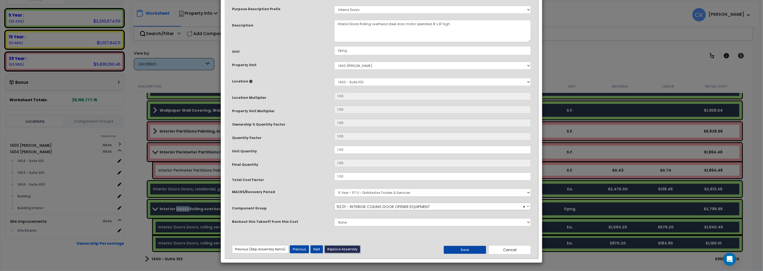
click at [342, 250] on button "Replace Assembly" at bounding box center [342, 250] width 36 height 8
type input "1"
type input "Opng."
select select
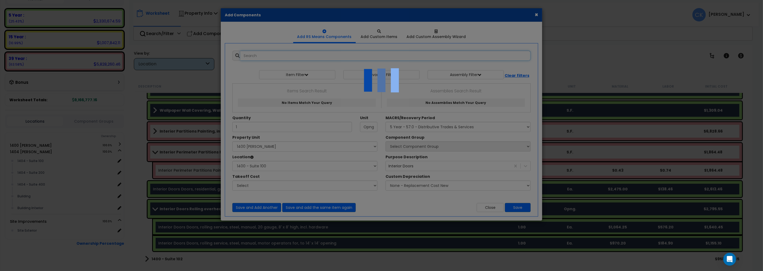
select select "31488"
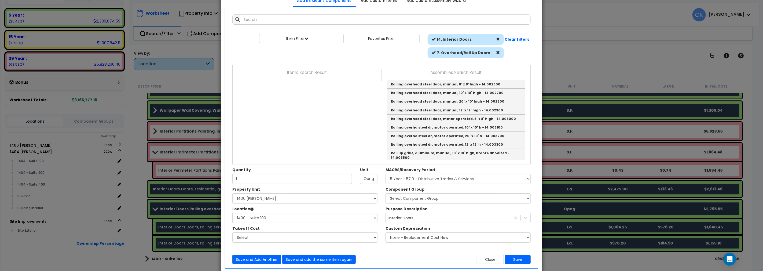
scroll to position [46, 0]
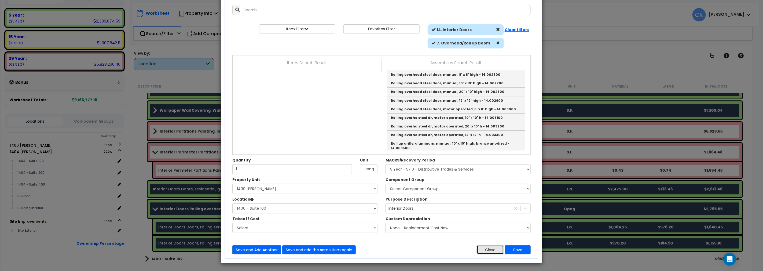
drag, startPoint x: 484, startPoint y: 250, endPoint x: 395, endPoint y: 114, distance: 161.8
click at [484, 250] on button "Close" at bounding box center [490, 250] width 27 height 9
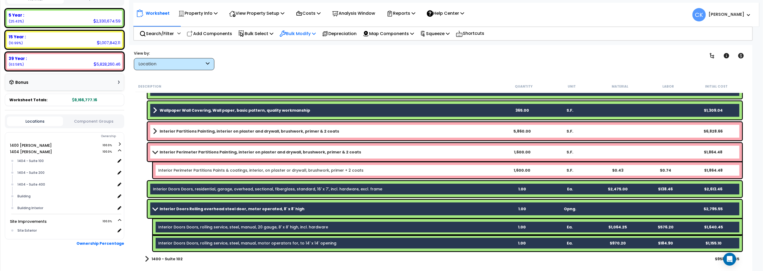
click at [316, 32] on icon at bounding box center [314, 33] width 4 height 4
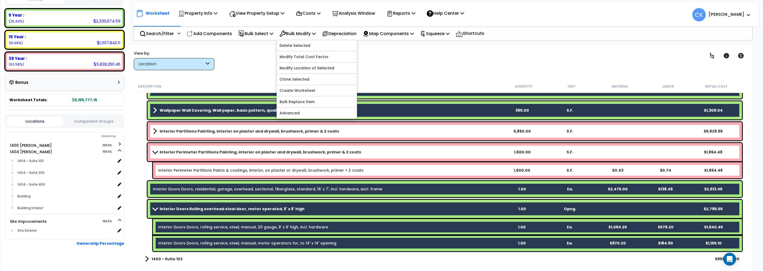
click at [194, 208] on b "Interior Doors Rolling overhead steel door, motor operated, 8' x 8' high" at bounding box center [232, 208] width 145 height 5
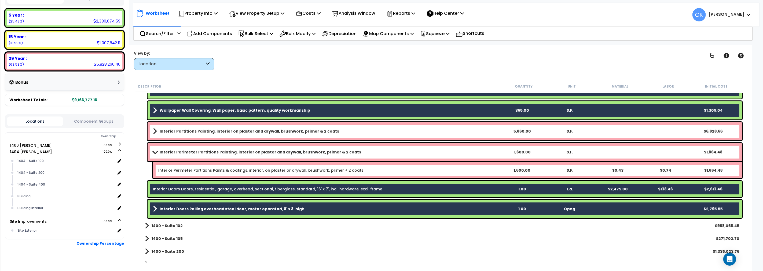
click at [189, 210] on b "Interior Doors Rolling overhead steel door, motor operated, 8' x 8' high" at bounding box center [232, 208] width 145 height 5
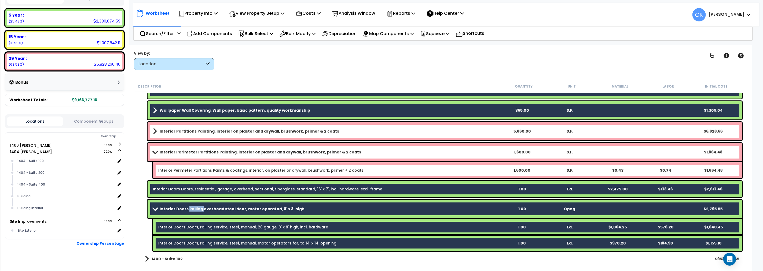
click at [189, 210] on b "Interior Doors Rolling overhead steel door, motor operated, 8' x 8' high" at bounding box center [232, 208] width 145 height 5
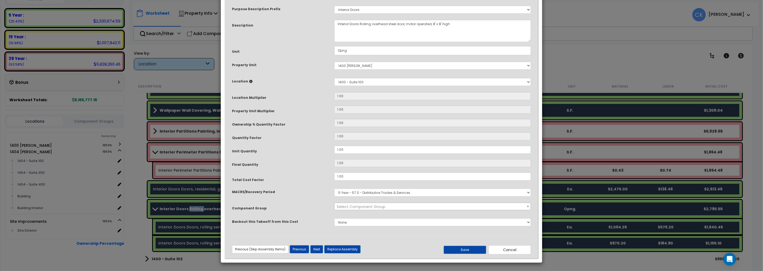
scroll to position [0, 0]
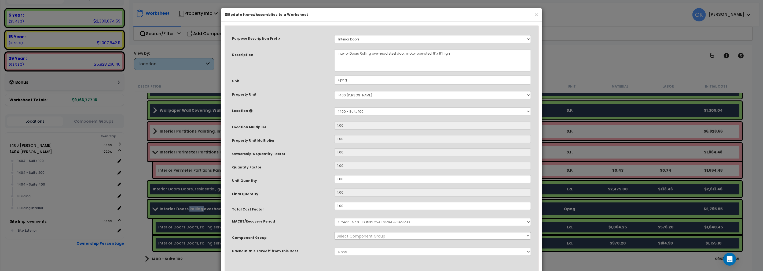
select select "42861"
click at [168, 212] on div "× Update Items/Assemblies to a Worksheet Purpose Description Prefix Select A/V …" at bounding box center [381, 135] width 763 height 271
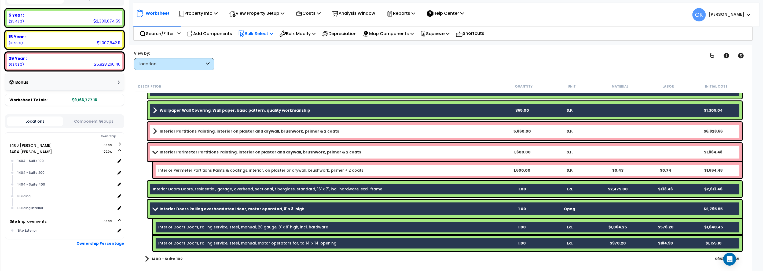
click at [273, 33] on icon at bounding box center [272, 33] width 4 height 4
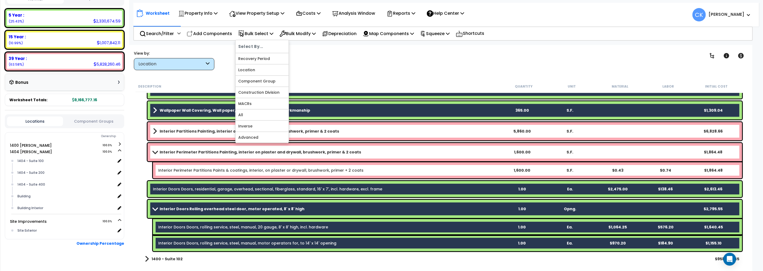
click at [298, 55] on div "Clear Filters" at bounding box center [460, 60] width 470 height 20
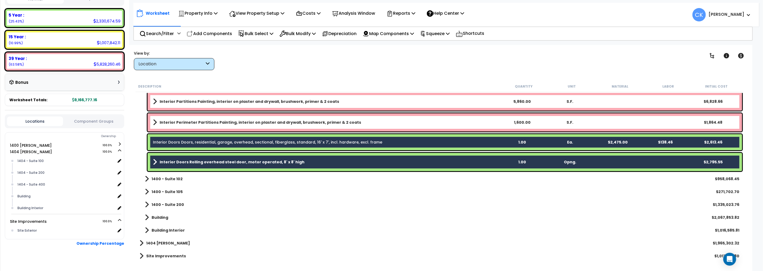
scroll to position [1688, 0]
click at [47, 182] on div "1404 - Suite 400" at bounding box center [65, 185] width 99 height 6
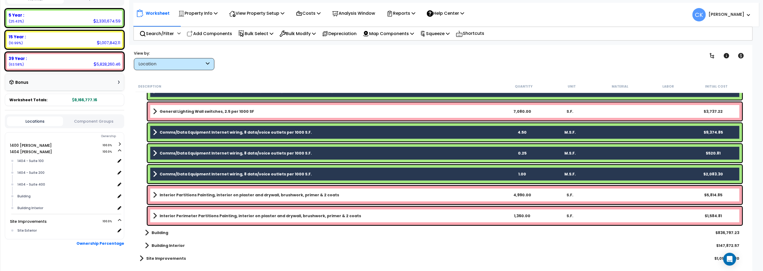
scroll to position [1580, 0]
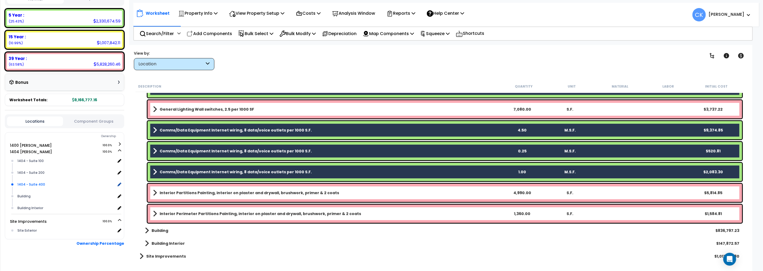
click at [35, 182] on div "1404 - Suite 400" at bounding box center [65, 185] width 99 height 6
click at [34, 143] on link "1400 Goodale 100.0%" at bounding box center [33, 145] width 47 height 5
click at [34, 187] on div "1400 - Suite 200" at bounding box center [65, 190] width 99 height 6
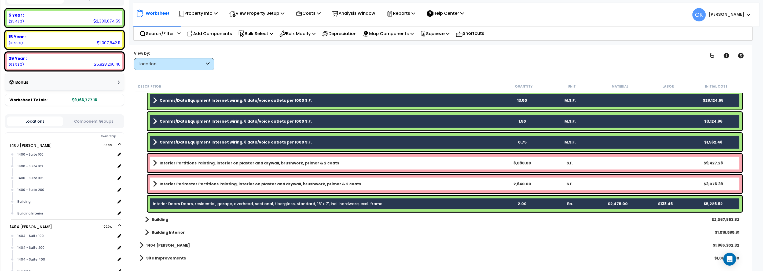
scroll to position [1818, 0]
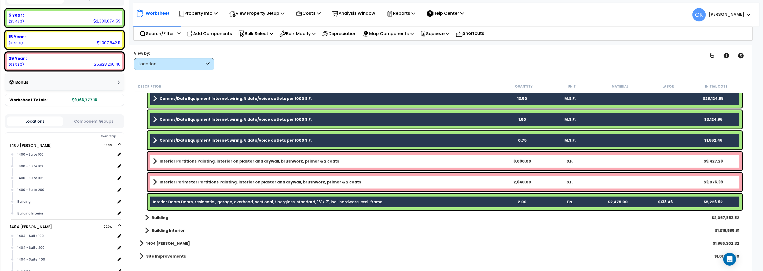
click at [178, 160] on b "Interior Partitions Painting, interior on plaster and drywall, brushwork, prime…" at bounding box center [249, 161] width 179 height 5
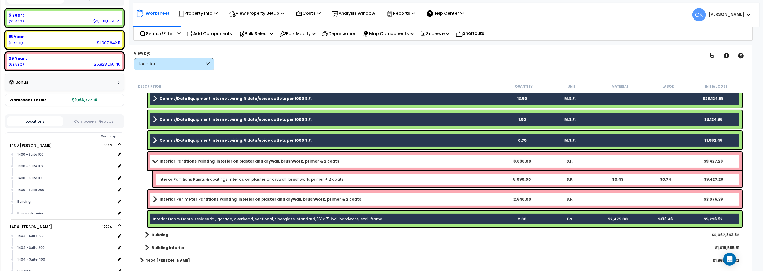
click at [178, 160] on b "Interior Partitions Painting, interior on plaster and drywall, brushwork, prime…" at bounding box center [249, 161] width 179 height 5
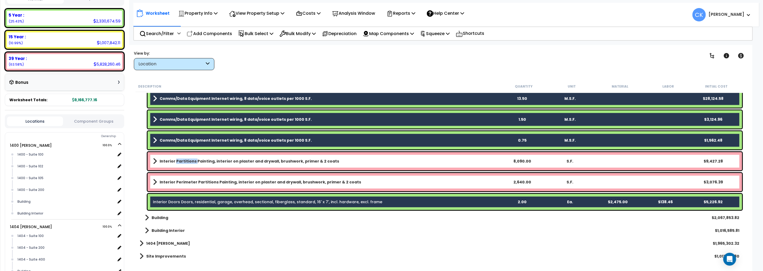
click at [178, 160] on b "Interior Partitions Painting, interior on plaster and drywall, brushwork, prime…" at bounding box center [249, 161] width 179 height 5
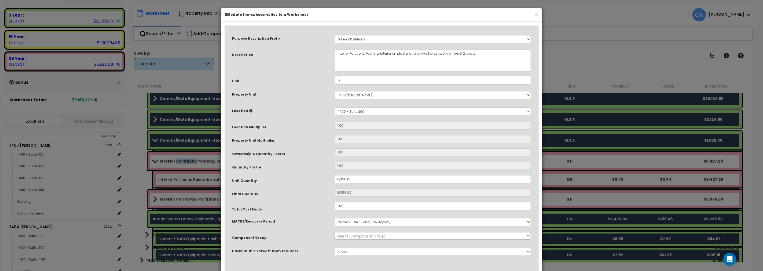
select select "41159"
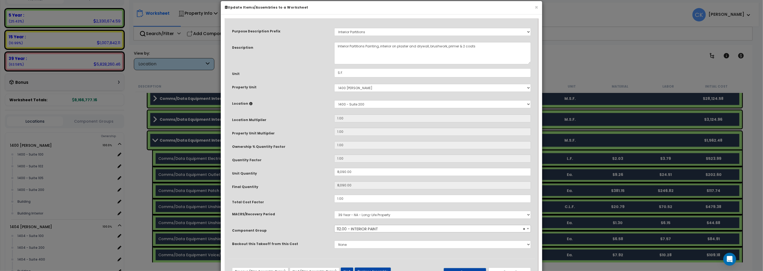
scroll to position [29, 0]
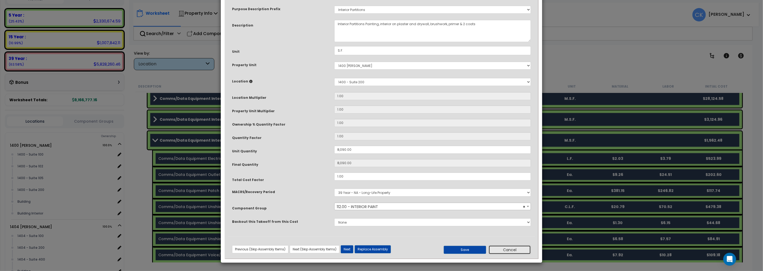
click at [511, 250] on button "Cancel" at bounding box center [509, 250] width 42 height 9
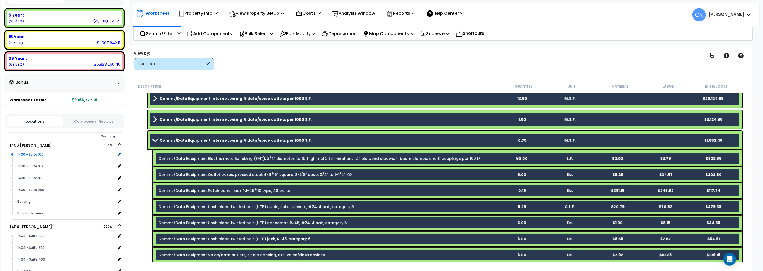
click at [35, 152] on div "1400 - Suite 100" at bounding box center [65, 155] width 99 height 6
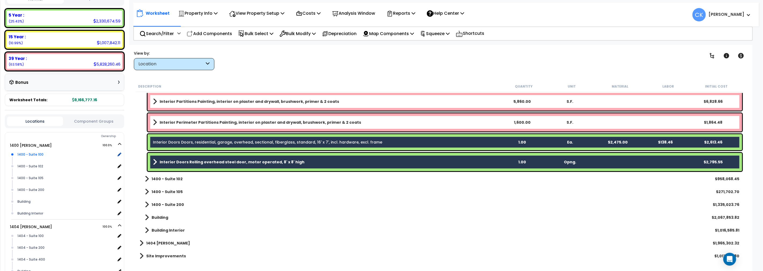
scroll to position [1671, 0]
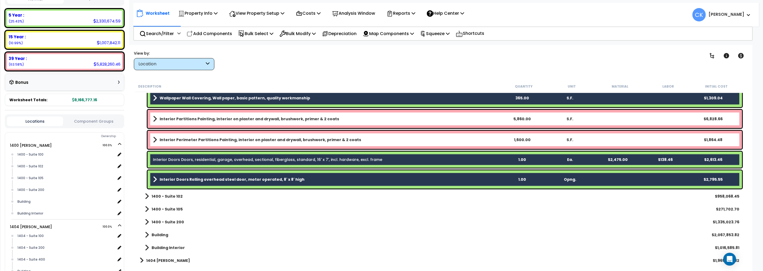
click at [186, 178] on b "Interior Doors Rolling overhead steel door, motor operated, 8' x 8' high" at bounding box center [232, 179] width 145 height 5
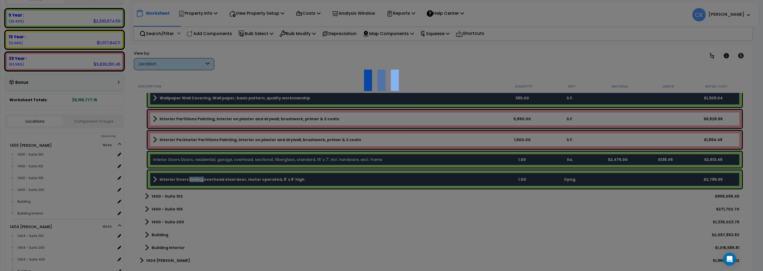
scroll to position [0, 0]
select select "42861"
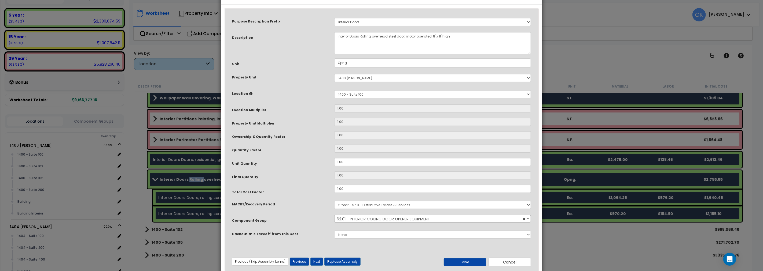
scroll to position [29, 0]
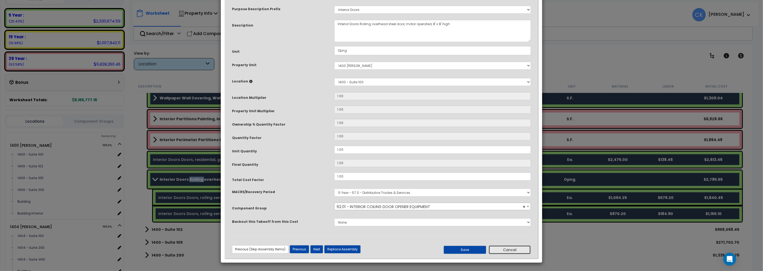
click at [505, 250] on button "Cancel" at bounding box center [509, 250] width 42 height 9
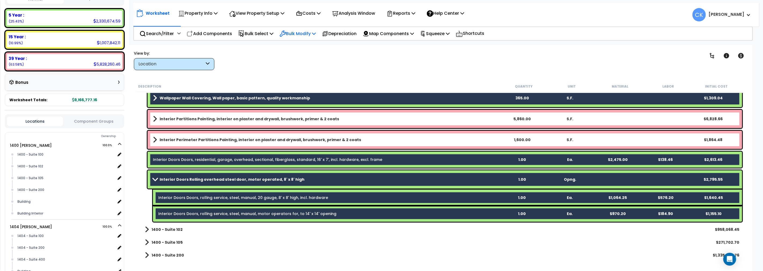
click at [297, 32] on p "Bulk Modify" at bounding box center [297, 33] width 36 height 7
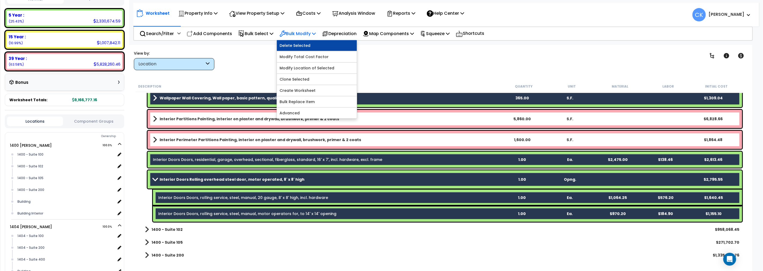
click at [299, 45] on link "Delete Selected" at bounding box center [317, 45] width 80 height 11
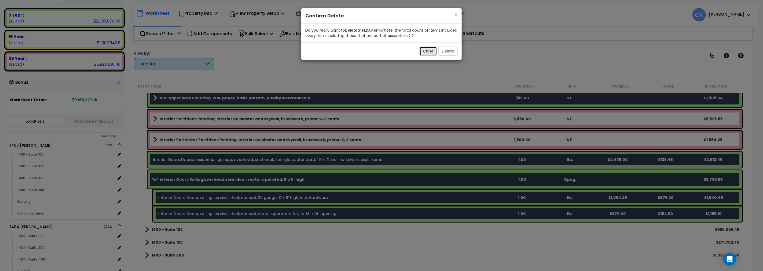
click at [430, 52] on button "Close" at bounding box center [427, 51] width 17 height 9
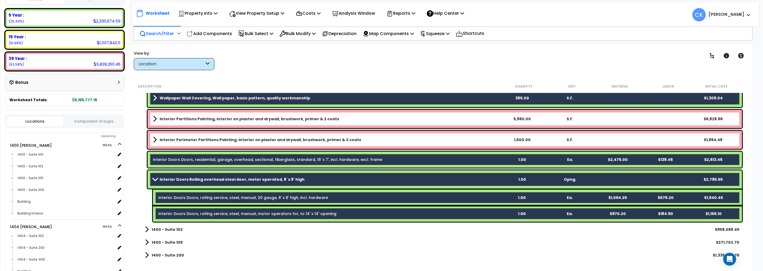
click at [167, 34] on p "Search/Filter" at bounding box center [156, 33] width 34 height 7
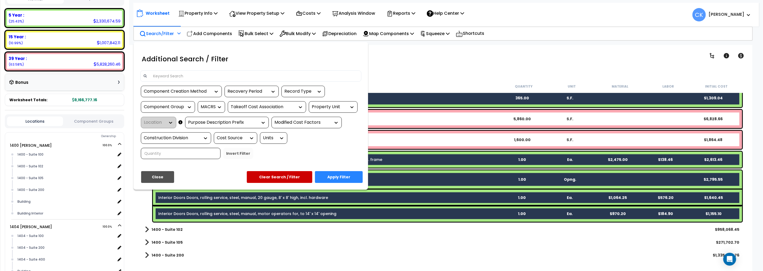
click at [278, 177] on button "Clear Search / Filter" at bounding box center [279, 177] width 65 height 12
click at [271, 176] on button "Clear Search / Filter" at bounding box center [279, 177] width 65 height 12
click at [164, 176] on button "Close" at bounding box center [157, 177] width 33 height 12
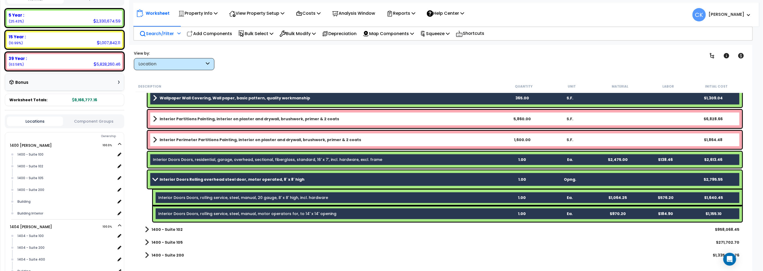
click at [168, 34] on p "Search/Filter" at bounding box center [156, 33] width 34 height 7
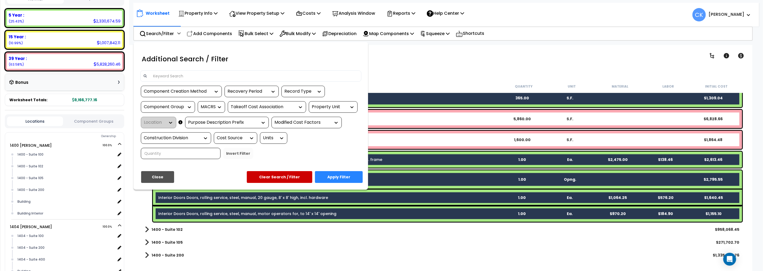
click at [277, 178] on button "Clear Search / Filter" at bounding box center [279, 177] width 65 height 12
click at [278, 176] on button "Clear Search / Filter" at bounding box center [279, 177] width 65 height 12
click at [197, 76] on input at bounding box center [254, 76] width 208 height 8
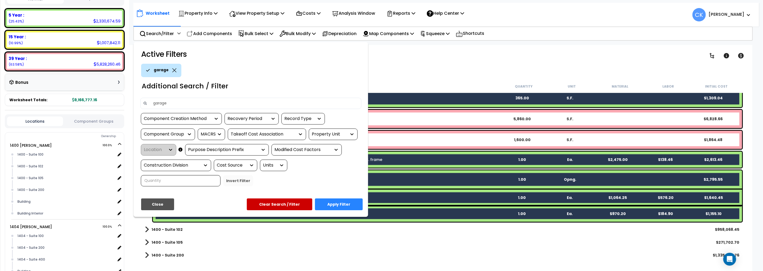
type input "garage"
click at [170, 149] on div "Location" at bounding box center [158, 150] width 35 height 12
click at [179, 150] on icon at bounding box center [180, 150] width 4 height 0
click at [172, 69] on icon at bounding box center [174, 70] width 4 height 4
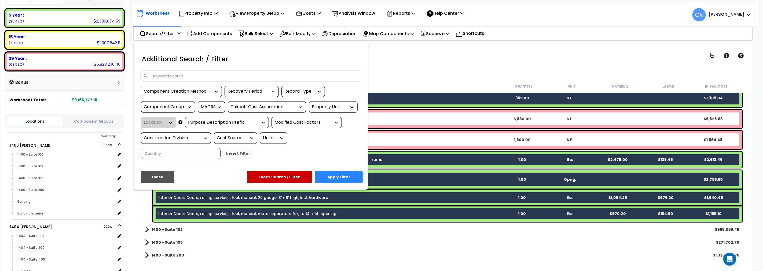
click at [277, 178] on button "Clear Search / Filter" at bounding box center [279, 177] width 65 height 12
click at [281, 173] on button "Clear Search / Filter" at bounding box center [279, 177] width 65 height 12
click at [160, 177] on button "Close" at bounding box center [157, 177] width 33 height 12
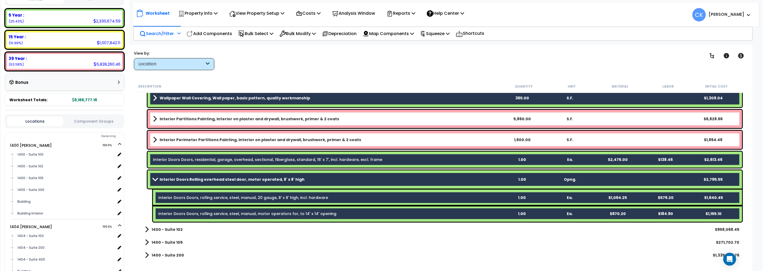
click at [179, 32] on icon at bounding box center [178, 33] width 3 height 4
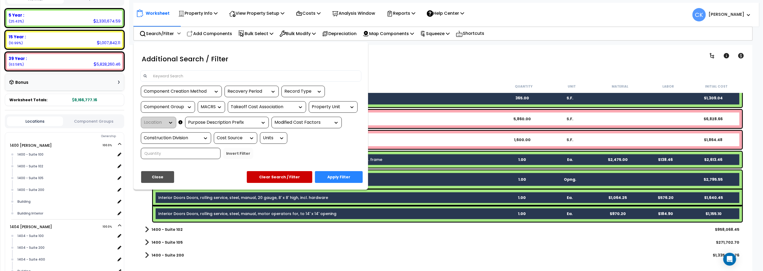
click at [160, 178] on button "Close" at bounding box center [157, 177] width 33 height 12
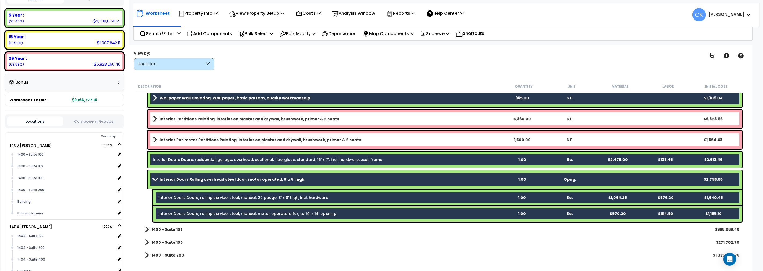
click at [159, 215] on link "Interior Doors Doors, rolling service, steel, manual, motor operators for, to 1…" at bounding box center [247, 213] width 178 height 5
click at [153, 213] on div "Interior Doors Doors, rolling service, steel, manual, motor operators for, to 1…" at bounding box center [447, 214] width 589 height 16
click at [160, 199] on link "Interior Doors Doors, rolling service, steel, manual, 20 gauge, 8' x 8' high, i…" at bounding box center [243, 197] width 170 height 5
click at [145, 228] on span at bounding box center [147, 230] width 4 height 8
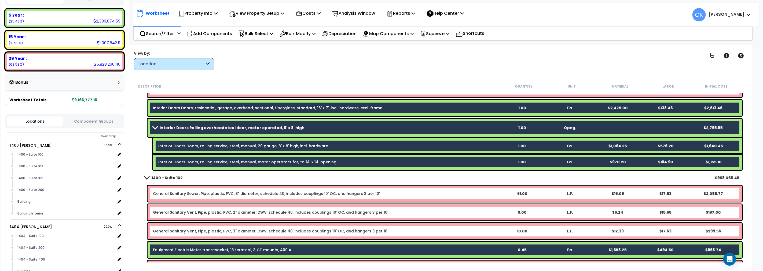
scroll to position [1740, 0]
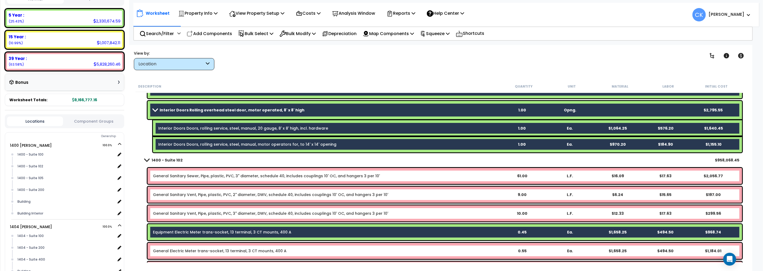
click at [168, 178] on link "General Sanitary Sewer, Pipe, plastic, PVC, 3" diameter, schedule 40, includes …" at bounding box center [266, 175] width 227 height 5
click at [173, 36] on p "Search/Filter" at bounding box center [156, 33] width 34 height 7
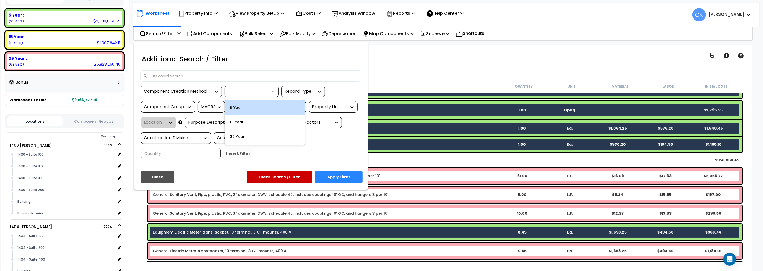
click at [275, 93] on icon at bounding box center [272, 91] width 5 height 5
click at [247, 124] on div "15 Year" at bounding box center [264, 122] width 80 height 14
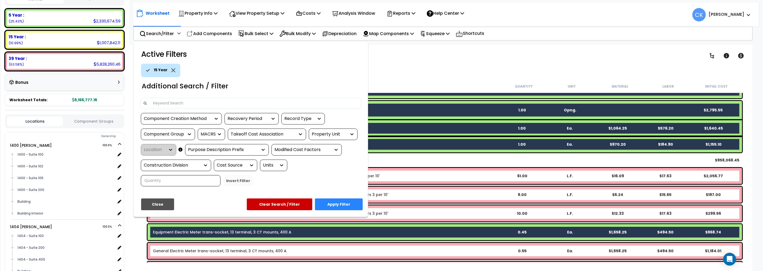
click at [339, 206] on button "Apply Filter" at bounding box center [339, 205] width 48 height 12
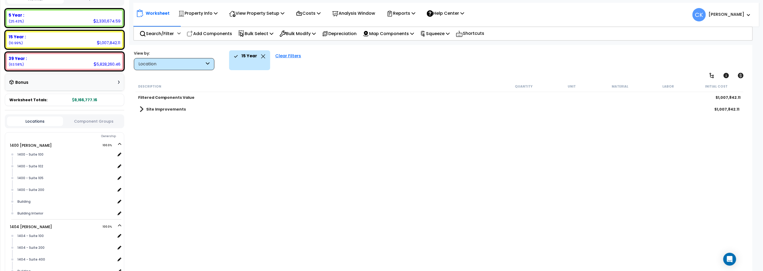
scroll to position [0, 0]
click at [140, 109] on span at bounding box center [141, 110] width 4 height 8
click at [145, 122] on span at bounding box center [147, 123] width 4 height 8
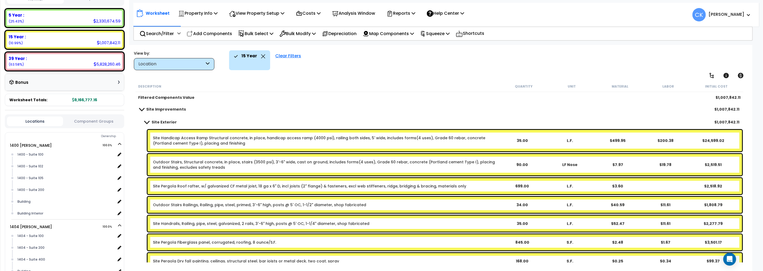
click at [147, 122] on span at bounding box center [147, 122] width 8 height 4
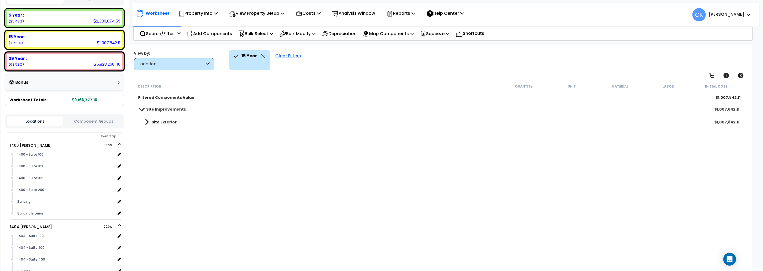
click at [141, 109] on span at bounding box center [142, 109] width 8 height 4
click at [161, 34] on p "Search/Filter" at bounding box center [156, 33] width 34 height 7
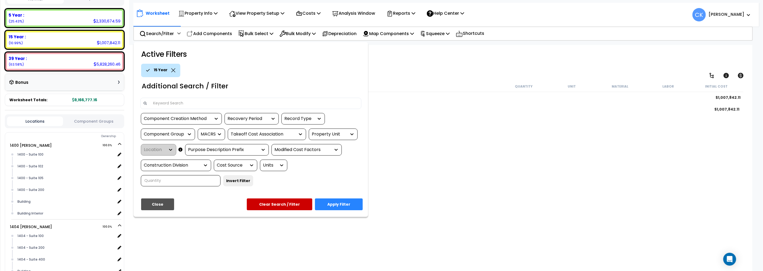
click at [172, 70] on icon at bounding box center [173, 70] width 4 height 4
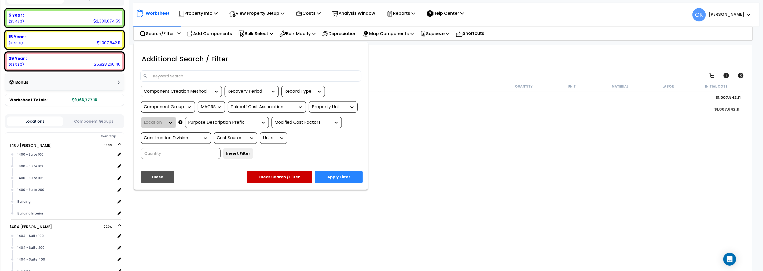
click at [335, 179] on button "Apply Filter" at bounding box center [339, 177] width 48 height 12
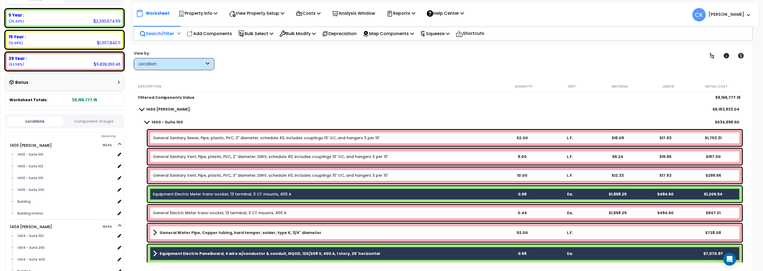
click at [175, 34] on div "Search/Filter Additional Search / Filter" at bounding box center [159, 33] width 41 height 13
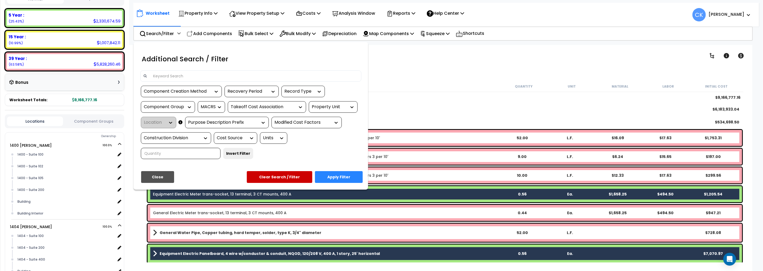
click at [274, 177] on button "Clear Search / Filter" at bounding box center [279, 177] width 65 height 12
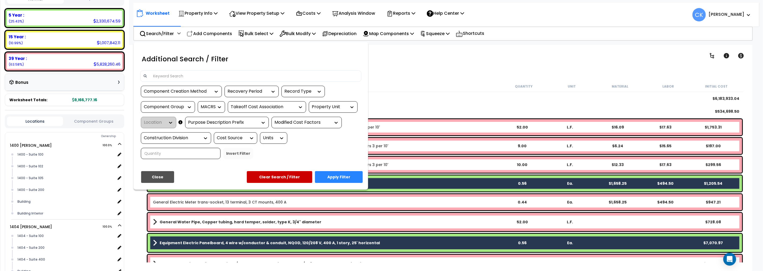
click at [157, 176] on button "Close" at bounding box center [157, 177] width 33 height 12
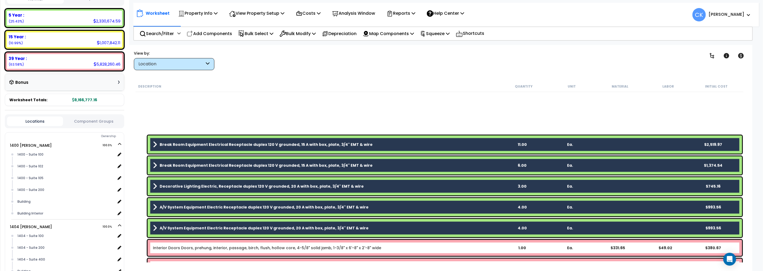
scroll to position [864, 0]
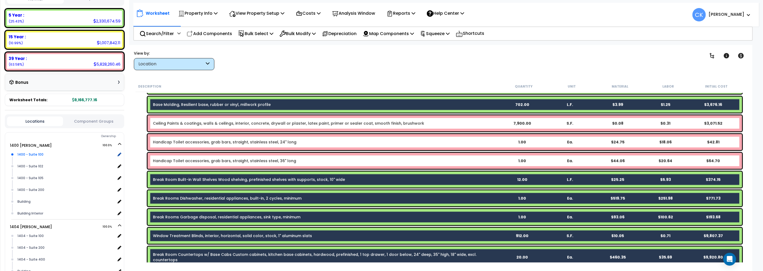
click at [35, 152] on div "1400 - Suite 100" at bounding box center [65, 155] width 99 height 6
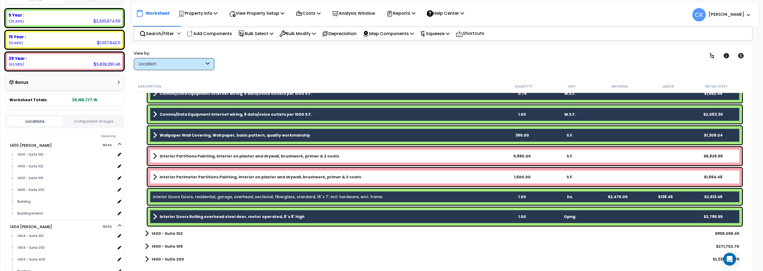
scroll to position [1668, 0]
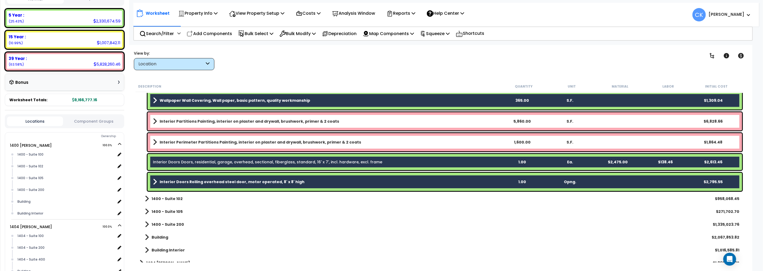
click at [164, 182] on b "Interior Doors Rolling overhead steel door, motor operated, 8' x 8' high" at bounding box center [232, 181] width 145 height 5
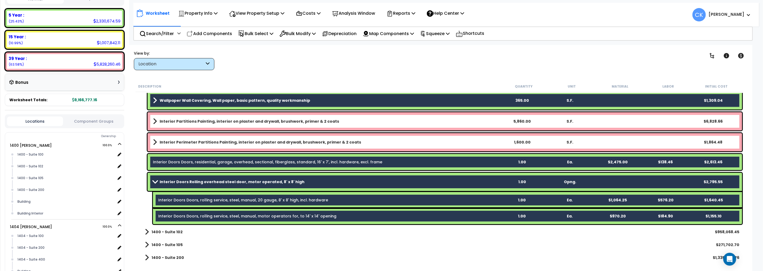
click at [161, 174] on div "Interior Doors Rolling overhead steel door, motor operated, 8' x 8' high 1.00 O…" at bounding box center [444, 182] width 594 height 18
click at [297, 32] on p "Bulk Modify" at bounding box center [297, 33] width 36 height 7
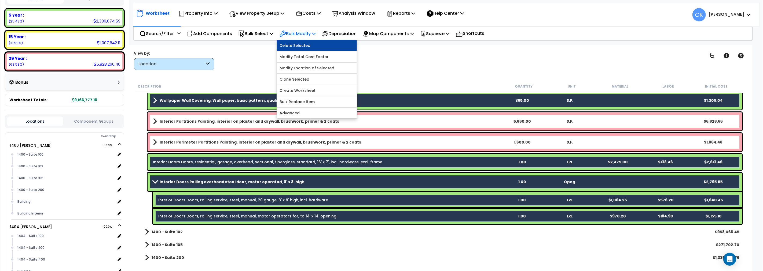
click at [296, 45] on link "Delete Selected" at bounding box center [317, 45] width 80 height 11
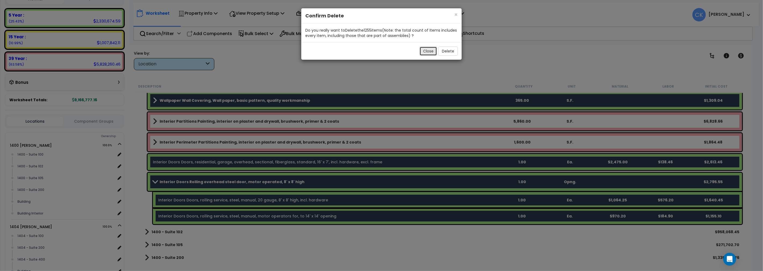
click at [427, 50] on button "Close" at bounding box center [427, 51] width 17 height 9
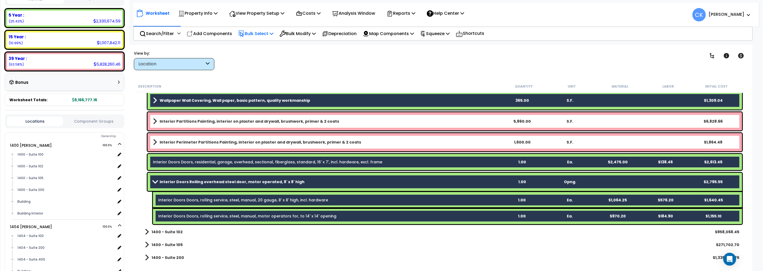
click at [262, 34] on p "Bulk Select" at bounding box center [255, 33] width 35 height 7
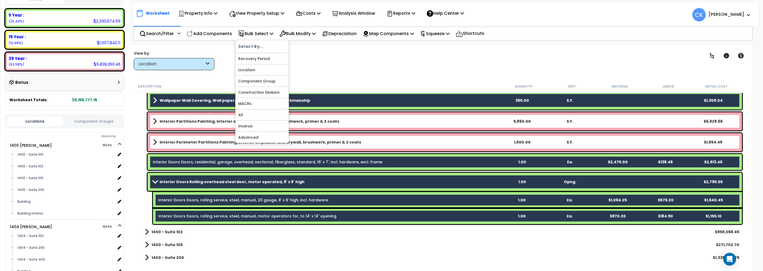
click at [298, 50] on div "Clear Filters" at bounding box center [460, 60] width 470 height 20
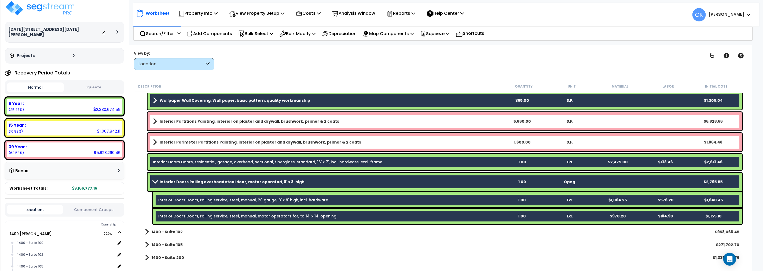
scroll to position [0, 0]
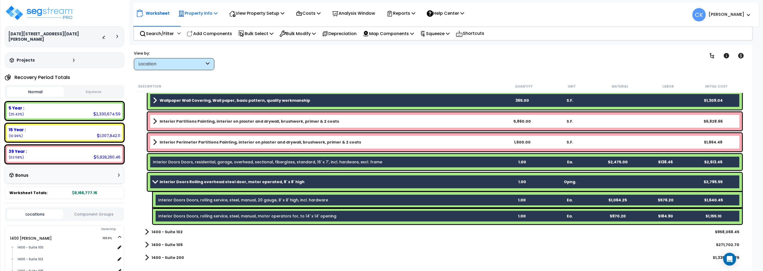
click at [199, 13] on p "Property Info" at bounding box center [197, 13] width 39 height 7
click at [200, 24] on link "Property Setup" at bounding box center [201, 25] width 53 height 11
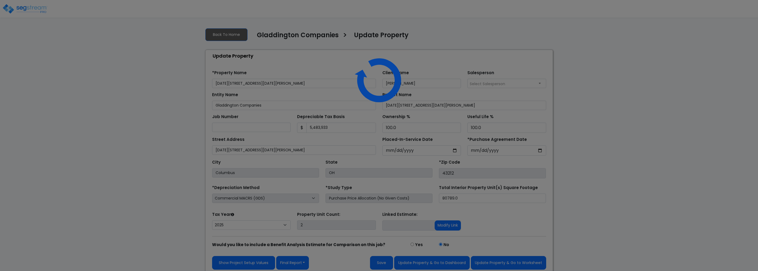
select select "2025"
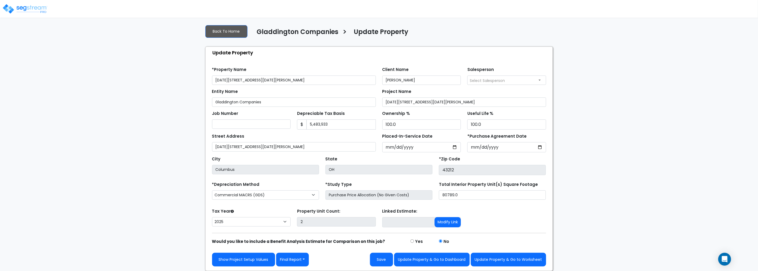
scroll to position [3, 0]
click at [445, 259] on button "Update Property & Go to Dashboard" at bounding box center [432, 260] width 76 height 14
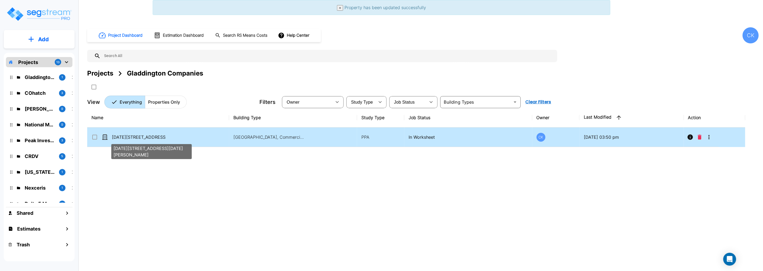
click at [151, 137] on p "[DATE][STREET_ADDRESS][DATE][PERSON_NAME]" at bounding box center [139, 137] width 54 height 6
checkbox input "true"
click at [151, 137] on p "[DATE][STREET_ADDRESS][DATE][PERSON_NAME]" at bounding box center [139, 137] width 54 height 6
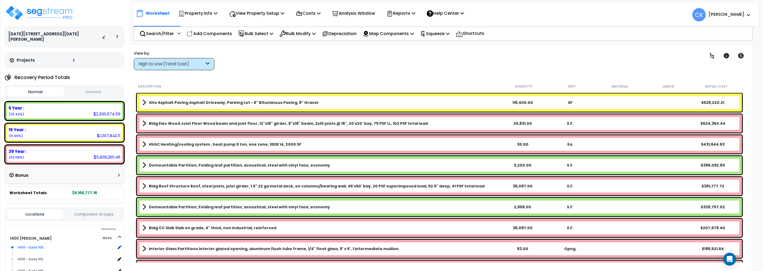
click at [31, 245] on div "1400 - Suite 100" at bounding box center [65, 248] width 99 height 6
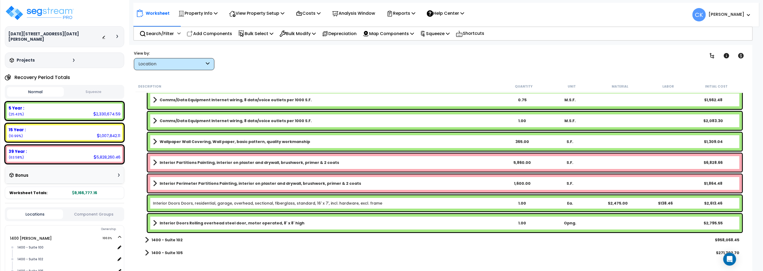
scroll to position [1619, 0]
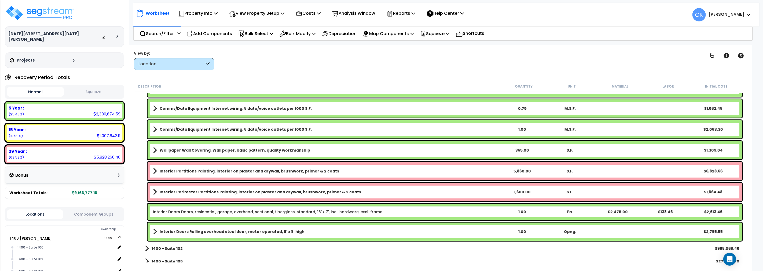
click at [184, 223] on div "Interior Doors Rolling overhead steel door, motor operated, 8' x 8' high 1.00 O…" at bounding box center [444, 232] width 594 height 18
click at [158, 224] on div "Interior Doors Rolling overhead steel door, motor operated, 8' x 8' high 1.00 O…" at bounding box center [444, 232] width 594 height 18
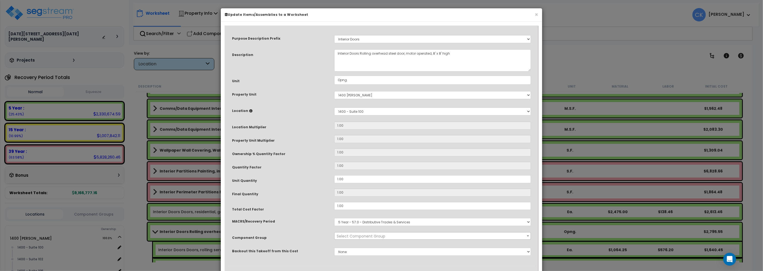
select select "42861"
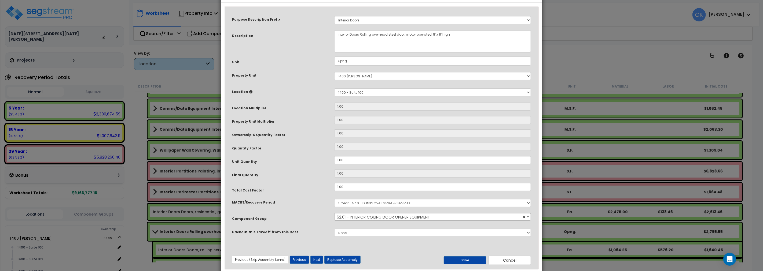
scroll to position [29, 0]
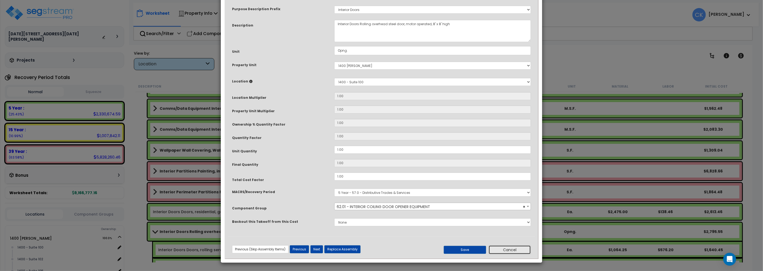
click at [504, 249] on button "Cancel" at bounding box center [509, 250] width 42 height 9
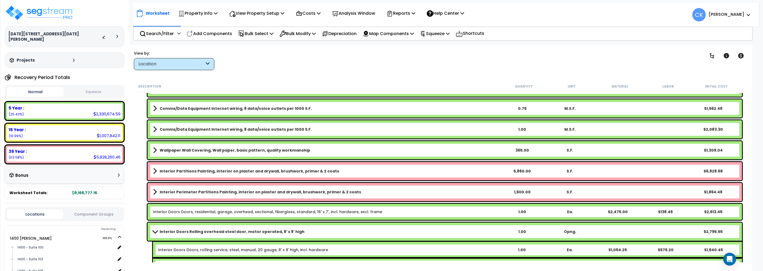
click at [176, 224] on div "Interior Doors Rolling overhead steel door, motor operated, 8' x 8' high 1.00 O…" at bounding box center [444, 232] width 594 height 18
drag, startPoint x: 294, startPoint y: 33, endPoint x: 293, endPoint y: 38, distance: 4.6
click at [294, 33] on p "Bulk Modify" at bounding box center [297, 33] width 36 height 7
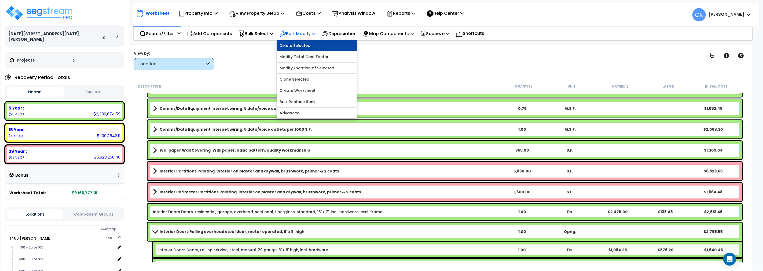
click at [291, 46] on link "Delete Selected" at bounding box center [317, 45] width 80 height 11
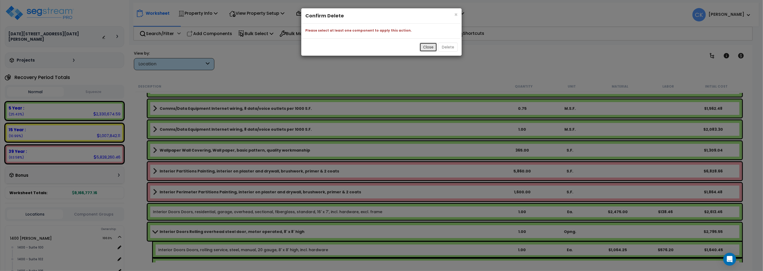
click at [431, 47] on button "Close" at bounding box center [427, 47] width 17 height 9
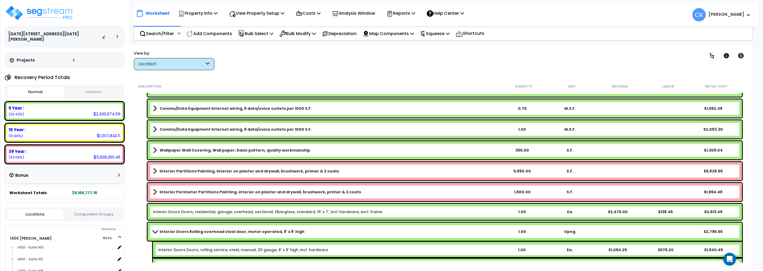
click at [144, 229] on div "Interior Doors Rolling overhead steel door, motor operated, 8' x 8' high 1.00 O…" at bounding box center [439, 248] width 608 height 54
click at [148, 230] on div "Interior Doors Rolling overhead steel door, motor operated, 8' x 8' high 1.00 O…" at bounding box center [444, 232] width 594 height 18
click at [357, 226] on div "Interior Doors Rolling overhead steel door, motor operated, 8' x 8' high 1.00 O…" at bounding box center [444, 232] width 594 height 18
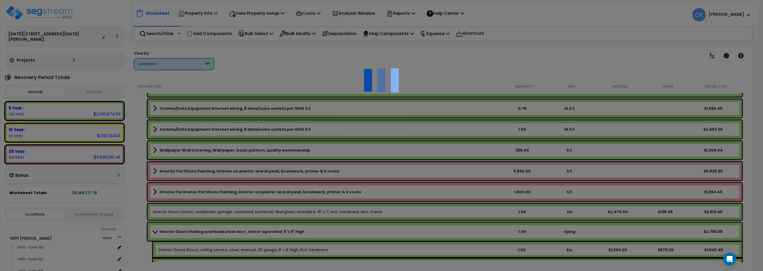
scroll to position [0, 0]
select select "42861"
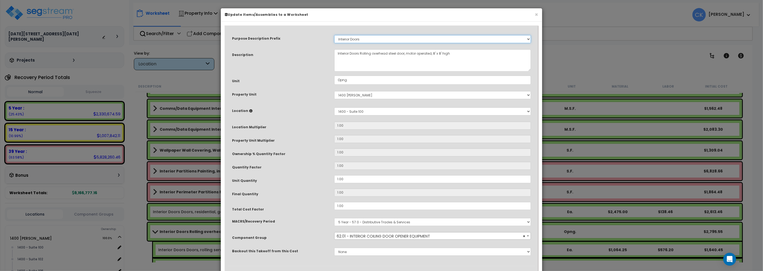
click at [426, 37] on select "Select A/V System Equipment A/V System Equipment Electric A/V System, Base Mold…" at bounding box center [432, 39] width 197 height 8
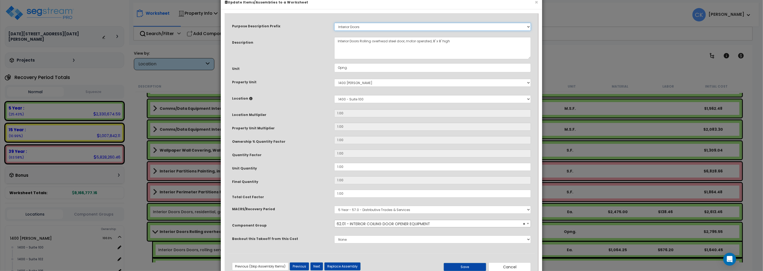
scroll to position [29, 0]
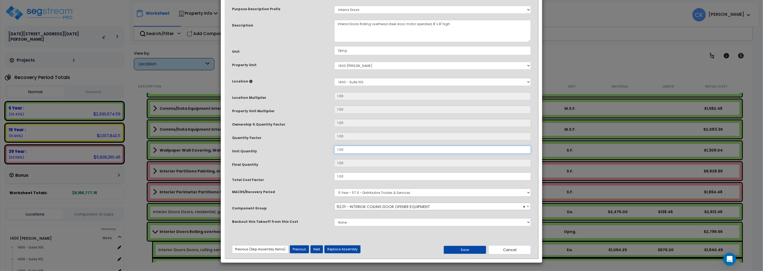
drag, startPoint x: 356, startPoint y: 150, endPoint x: 305, endPoint y: 147, distance: 50.5
click at [305, 147] on div "Unit Quantity 1.00" at bounding box center [381, 150] width 307 height 9
click at [511, 250] on button "Cancel" at bounding box center [509, 250] width 42 height 9
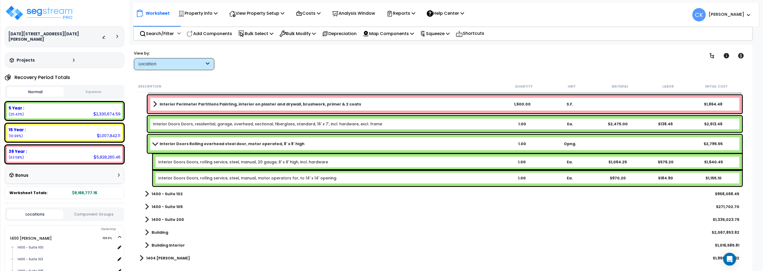
scroll to position [1708, 0]
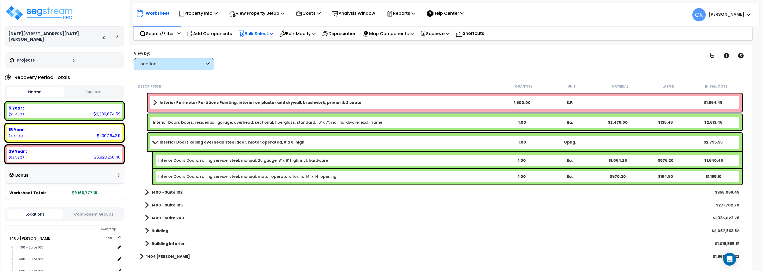
click at [257, 33] on p "Bulk Select" at bounding box center [255, 33] width 35 height 7
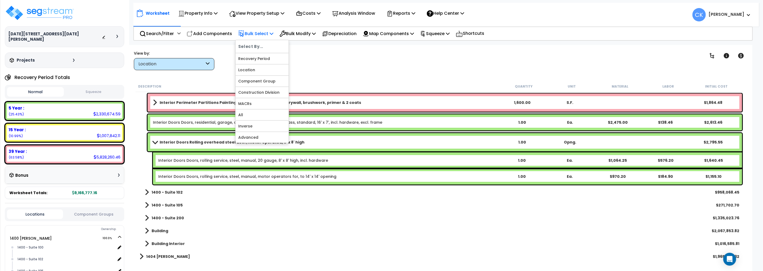
click at [259, 45] on h6 "Select By..." at bounding box center [261, 46] width 53 height 7
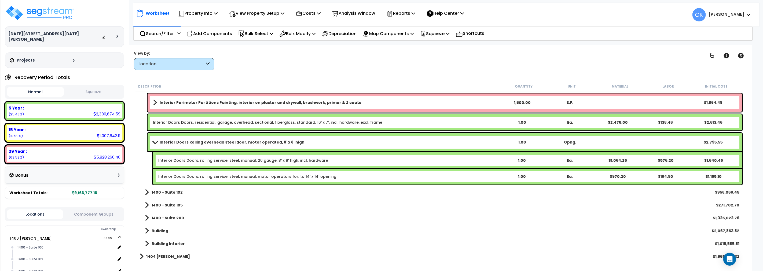
click at [175, 138] on div "Interior Doors Rolling overhead steel door, motor operated, 8' x 8' high 1.00 O…" at bounding box center [444, 142] width 594 height 18
click at [173, 137] on div "Interior Doors Rolling overhead steel door, motor operated, 8' x 8' high 1.00 O…" at bounding box center [444, 142] width 594 height 18
click at [154, 136] on div "Interior Doors Rolling overhead steel door, motor operated, 8' x 8' high 1.00 O…" at bounding box center [444, 142] width 594 height 18
click at [164, 156] on div "Interior Doors Doors, rolling service, steel, manual, 20 gauge, 8' x 8' high, i…" at bounding box center [447, 161] width 589 height 16
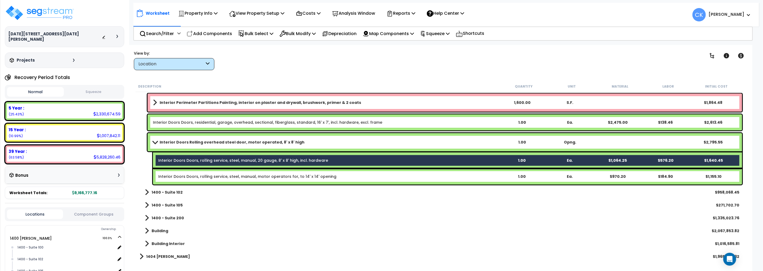
click at [164, 171] on div "Interior Doors Doors, rolling service, steel, manual, motor operators for, to 1…" at bounding box center [447, 177] width 589 height 16
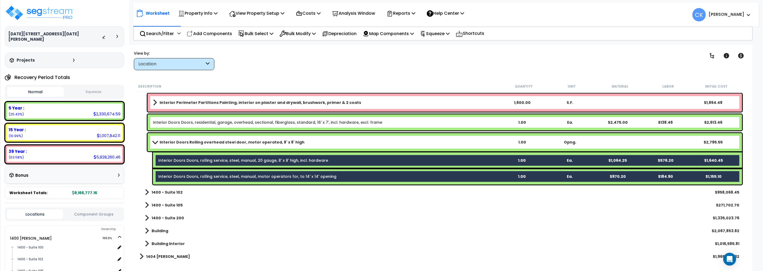
click at [167, 134] on div "Interior Doors Rolling overhead steel door, motor operated, 8' x 8' high 1.00 O…" at bounding box center [444, 142] width 594 height 18
click at [306, 34] on p "Bulk Modify" at bounding box center [297, 33] width 36 height 7
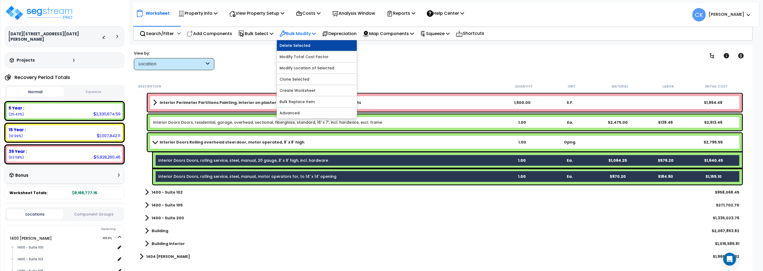
click at [299, 43] on link "Delete Selected" at bounding box center [317, 45] width 80 height 11
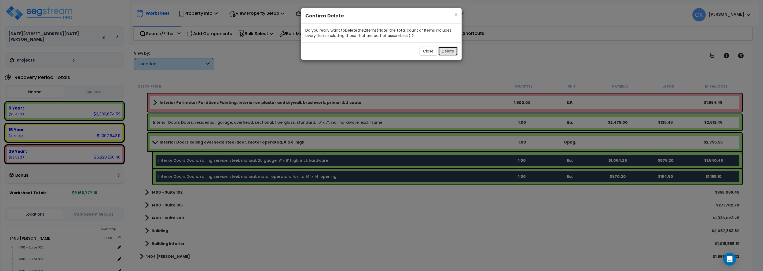
click at [444, 51] on button "Delete" at bounding box center [447, 51] width 19 height 9
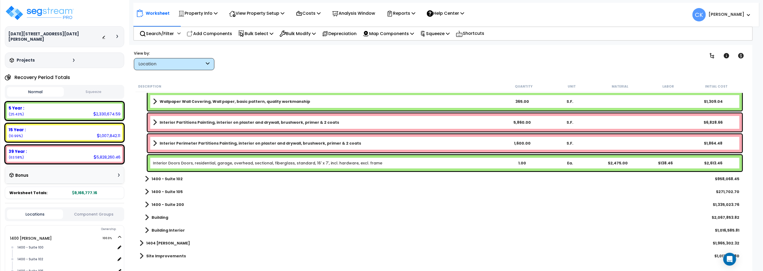
scroll to position [1667, 0]
click at [446, 33] on p "Squeeze" at bounding box center [434, 33] width 29 height 7
click at [433, 44] on link "Squeeze" at bounding box center [443, 45] width 53 height 11
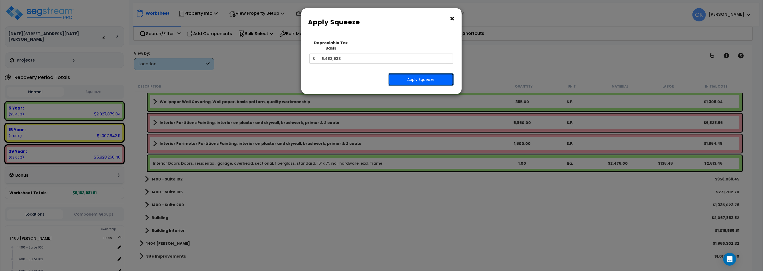
click at [421, 76] on button "Apply Squeeze" at bounding box center [420, 79] width 65 height 12
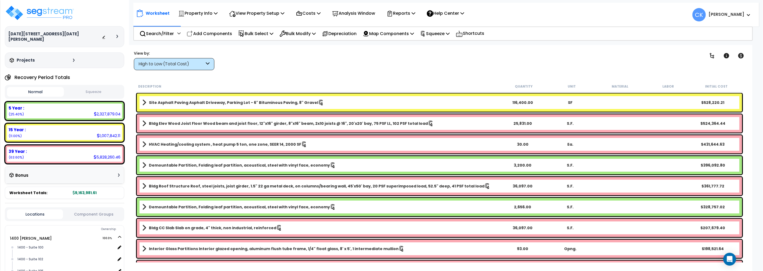
click at [119, 174] on icon at bounding box center [119, 175] width 2 height 3
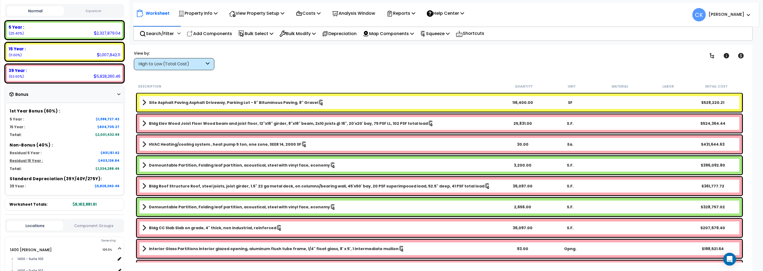
scroll to position [50, 0]
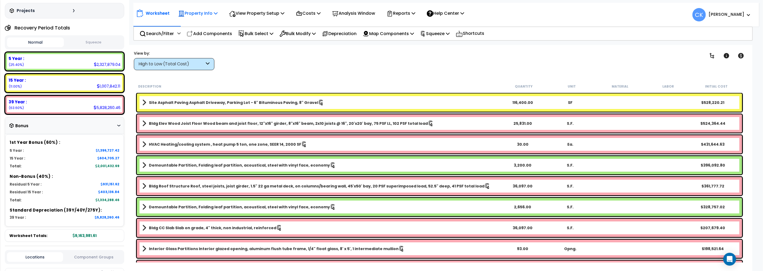
click at [217, 13] on icon at bounding box center [216, 13] width 4 height 4
click at [205, 23] on link "Property Setup" at bounding box center [201, 25] width 53 height 11
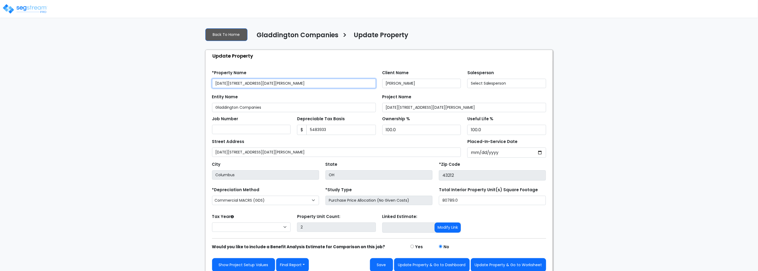
type input "5,483,933"
select select "2025"
